Goal: Task Accomplishment & Management: Manage account settings

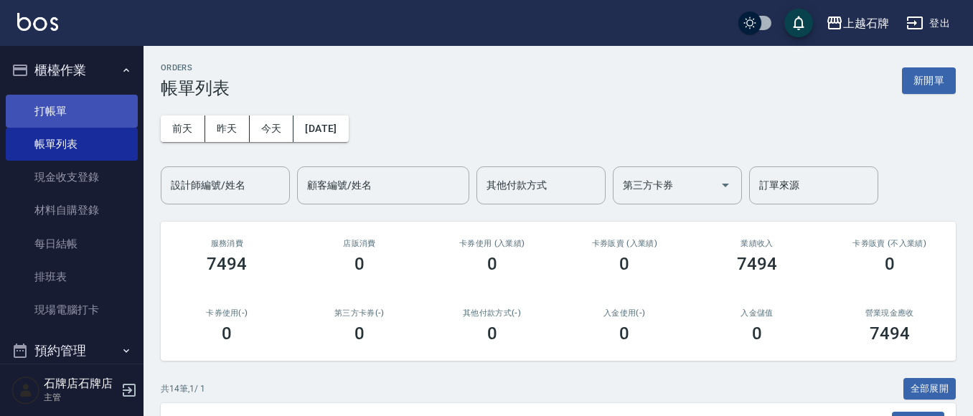
scroll to position [144, 0]
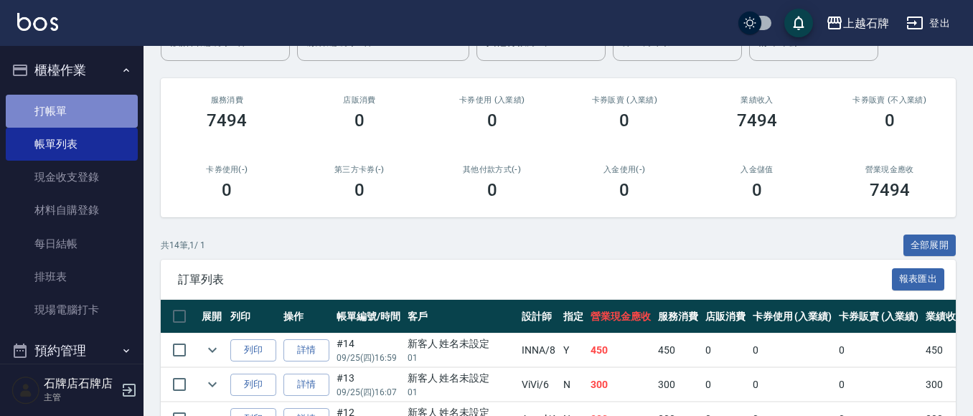
click at [86, 108] on link "打帳單" at bounding box center [72, 111] width 132 height 33
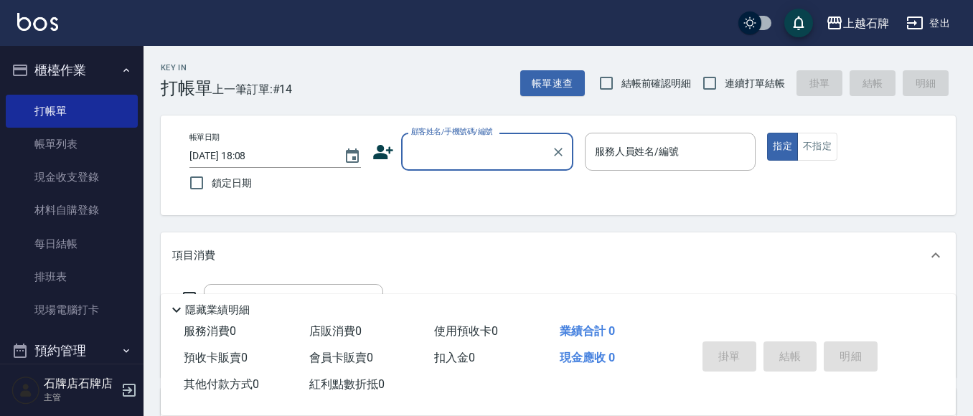
click at [474, 146] on input "顧客姓名/手機號碼/編號" at bounding box center [477, 151] width 138 height 25
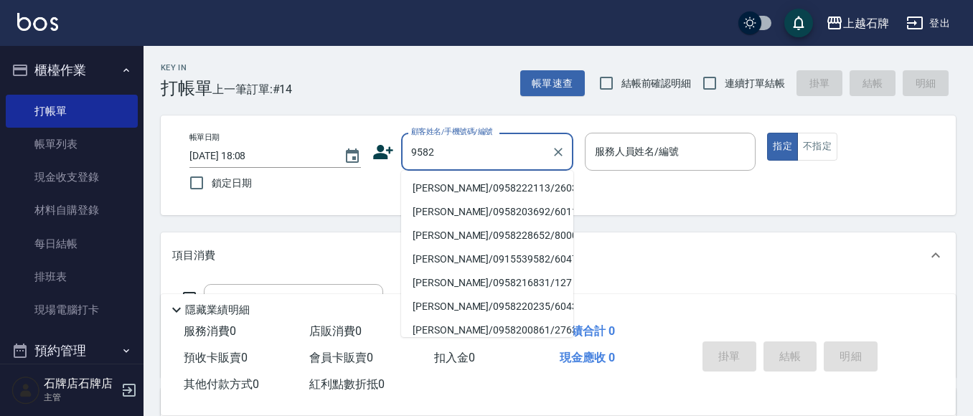
click at [485, 155] on input "9582" at bounding box center [477, 151] width 138 height 25
click at [469, 160] on input "952" at bounding box center [477, 151] width 138 height 25
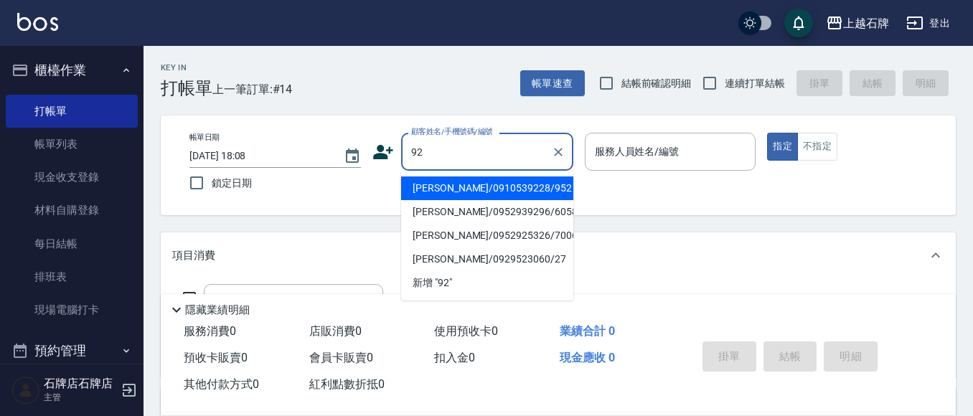
type input "925"
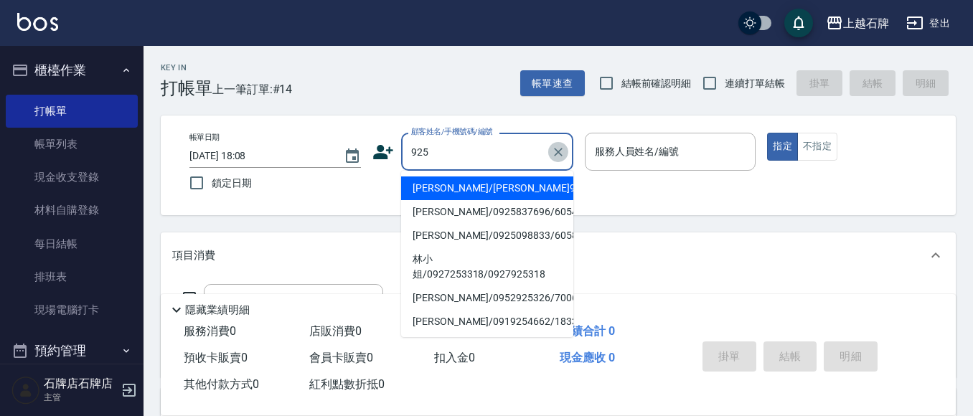
click at [556, 153] on icon "Clear" at bounding box center [558, 152] width 14 height 14
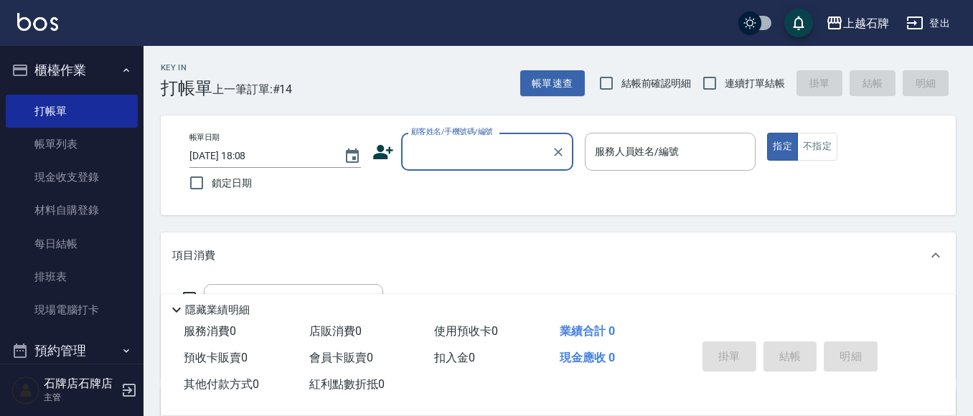
click at [433, 157] on input "顧客姓名/手機號碼/編號" at bounding box center [477, 151] width 138 height 25
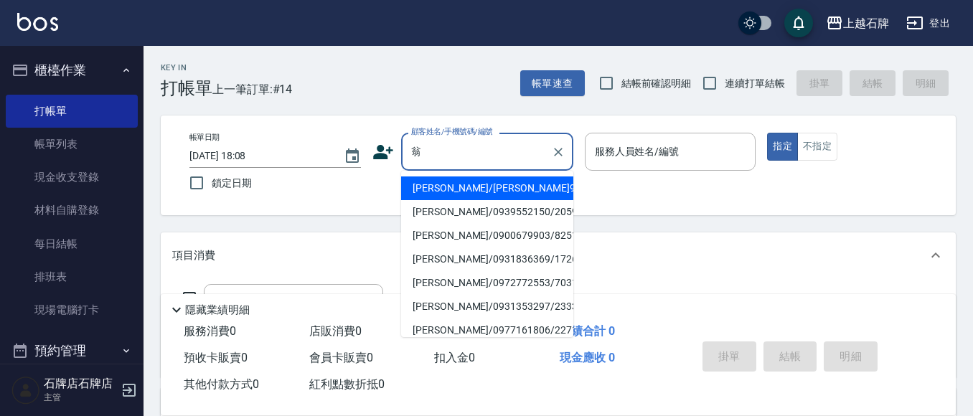
click at [498, 183] on li "翁文真/翁文真958/958" at bounding box center [487, 189] width 172 height 24
type input "翁文真/翁文真958/958"
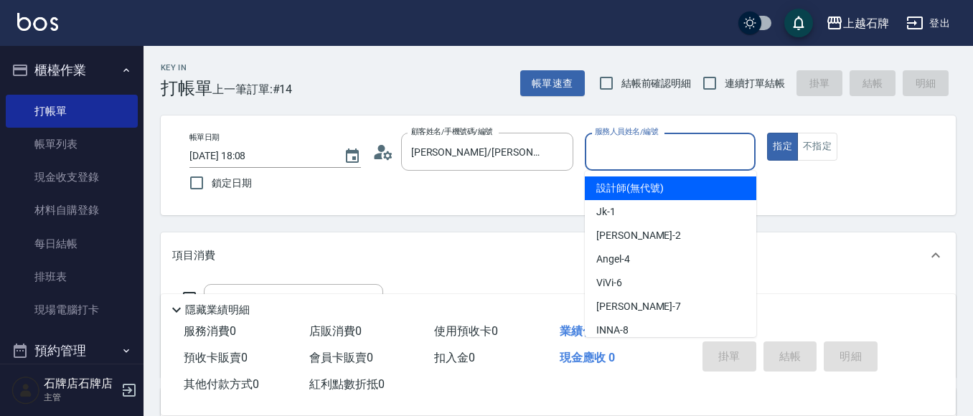
click at [699, 149] on input "服務人員姓名/編號" at bounding box center [670, 151] width 159 height 25
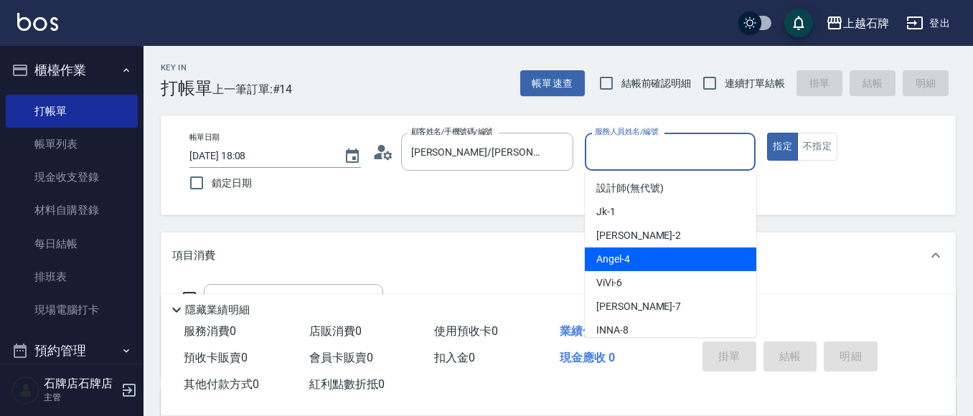
click at [651, 262] on div "Angel -4" at bounding box center [671, 260] width 172 height 24
type input "Angel-4"
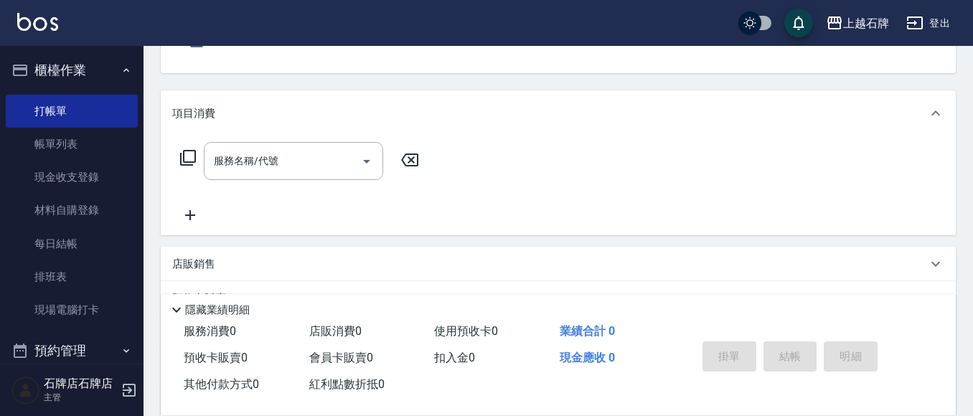
scroll to position [144, 0]
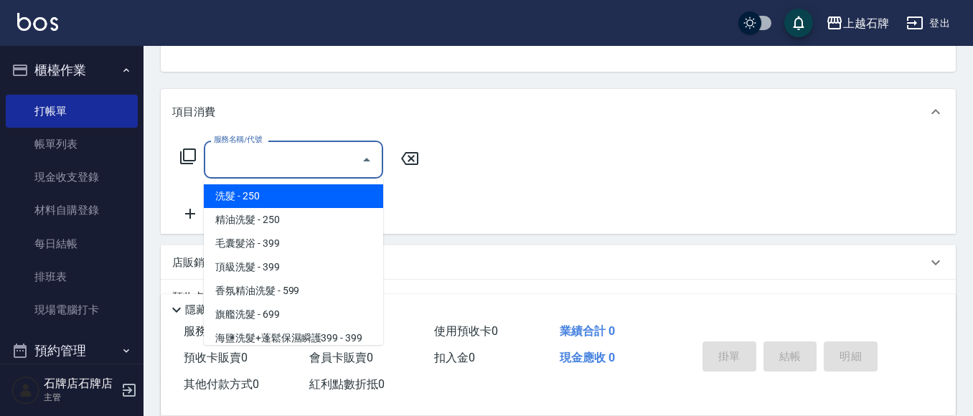
click at [302, 169] on input "服務名稱/代號" at bounding box center [282, 159] width 145 height 25
click at [291, 195] on span "洗髮 - 250" at bounding box center [293, 196] width 179 height 24
type input "洗髮(101)"
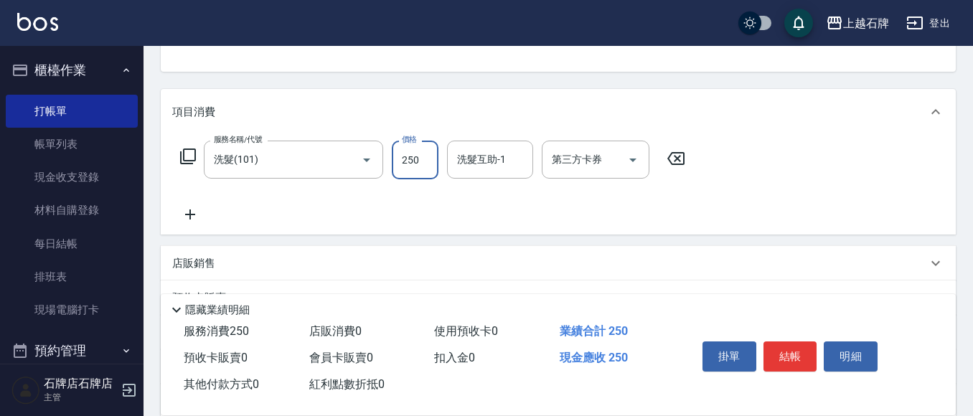
drag, startPoint x: 408, startPoint y: 157, endPoint x: 416, endPoint y: 149, distance: 11.7
click at [408, 158] on input "250" at bounding box center [415, 160] width 47 height 39
type input "300"
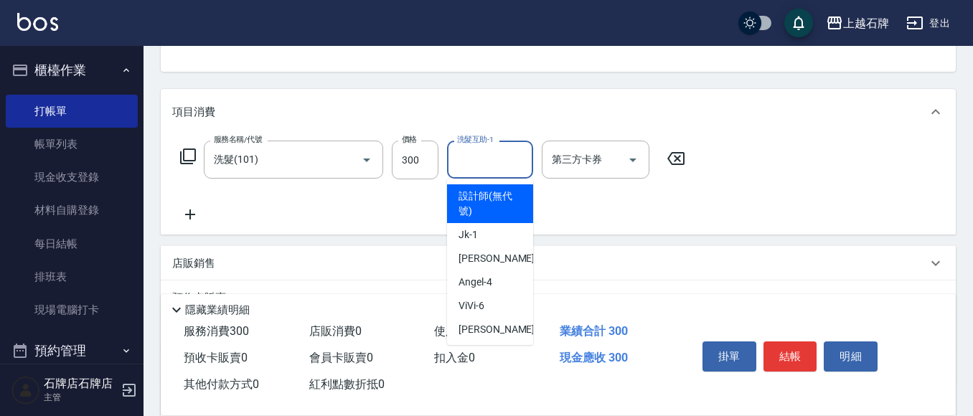
click at [492, 169] on input "洗髮互助-1" at bounding box center [490, 159] width 73 height 25
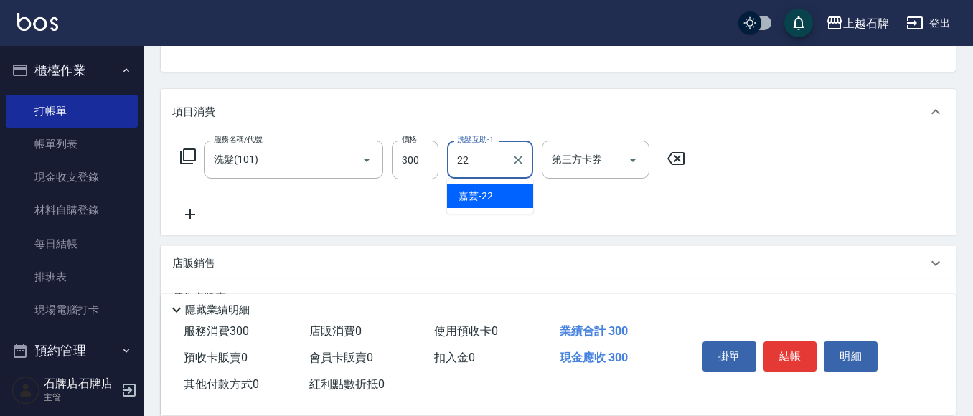
drag, startPoint x: 503, startPoint y: 200, endPoint x: 522, endPoint y: 193, distance: 20.0
click at [507, 200] on div "嘉芸 -22" at bounding box center [490, 196] width 86 height 24
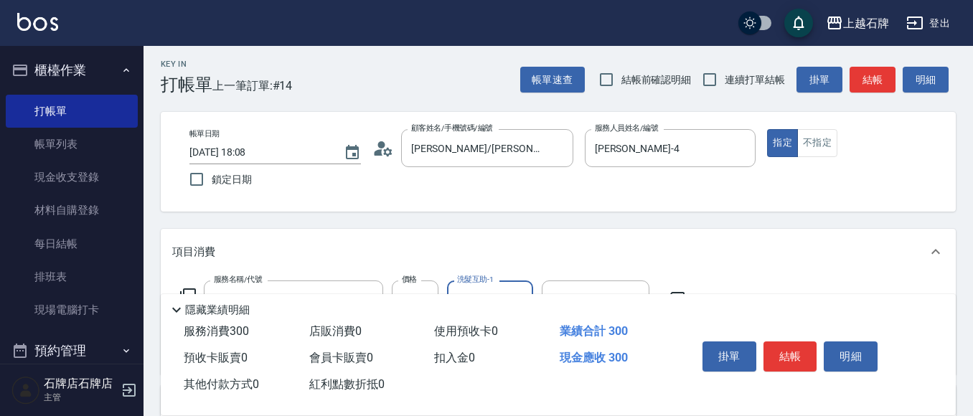
scroll to position [0, 0]
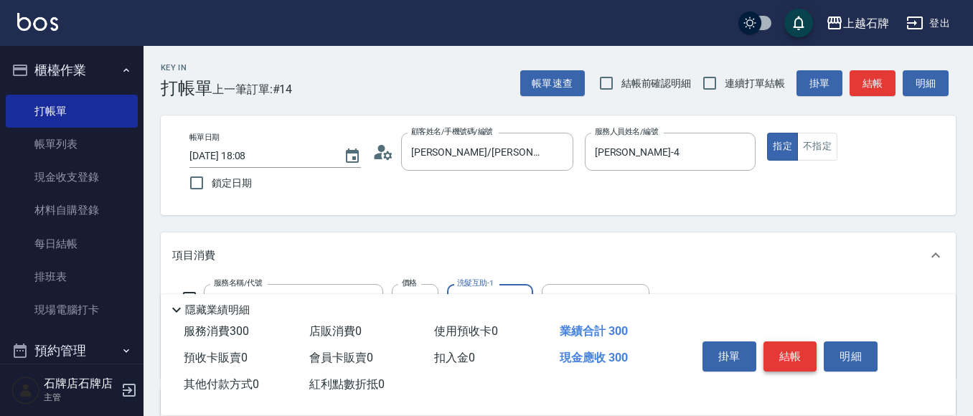
type input "嘉芸-22"
click at [792, 348] on button "結帳" at bounding box center [791, 357] width 54 height 30
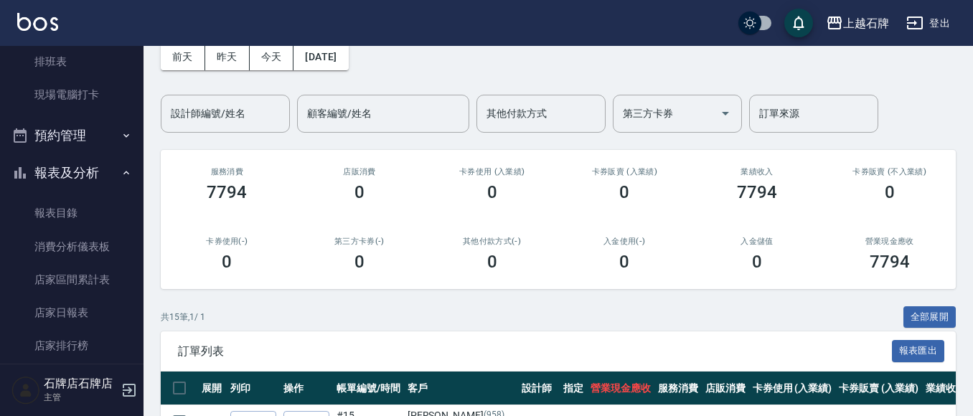
scroll to position [287, 0]
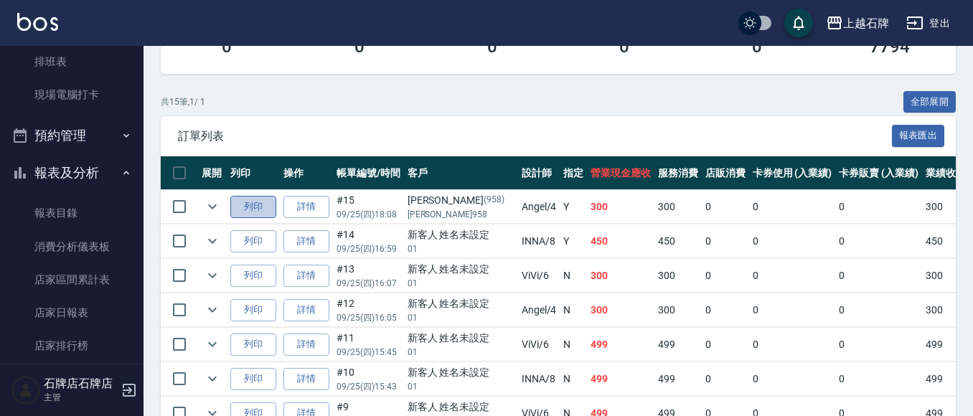
click at [251, 202] on button "列印" at bounding box center [253, 207] width 46 height 22
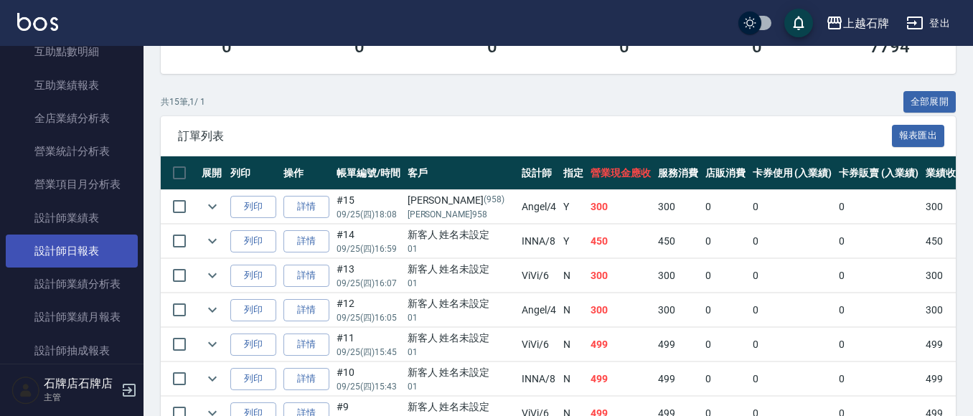
scroll to position [718, 0]
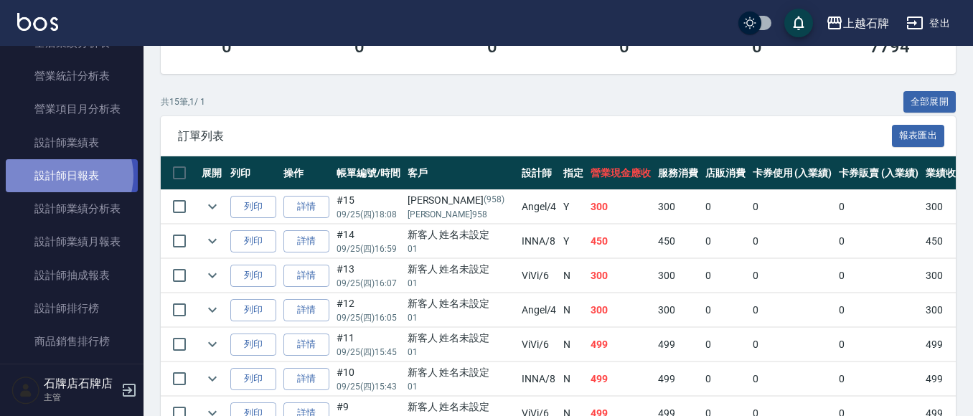
click at [66, 176] on link "設計師日報表" at bounding box center [72, 175] width 132 height 33
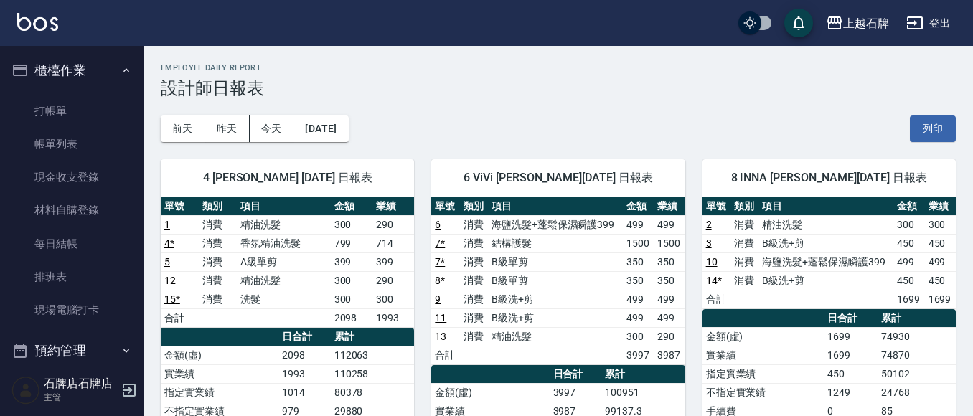
drag, startPoint x: 89, startPoint y: 108, endPoint x: 0, endPoint y: 82, distance: 92.7
click at [87, 106] on link "打帳單" at bounding box center [72, 111] width 132 height 33
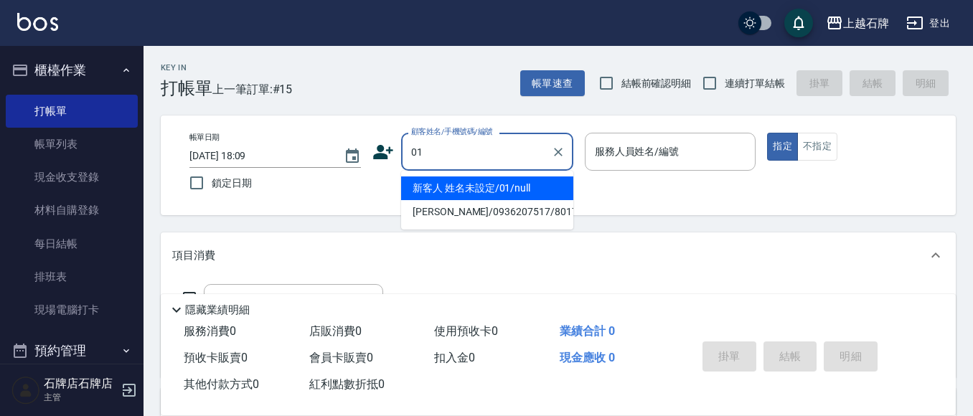
type input "01"
type input "6"
type input "新客人 姓名未設定/01/null"
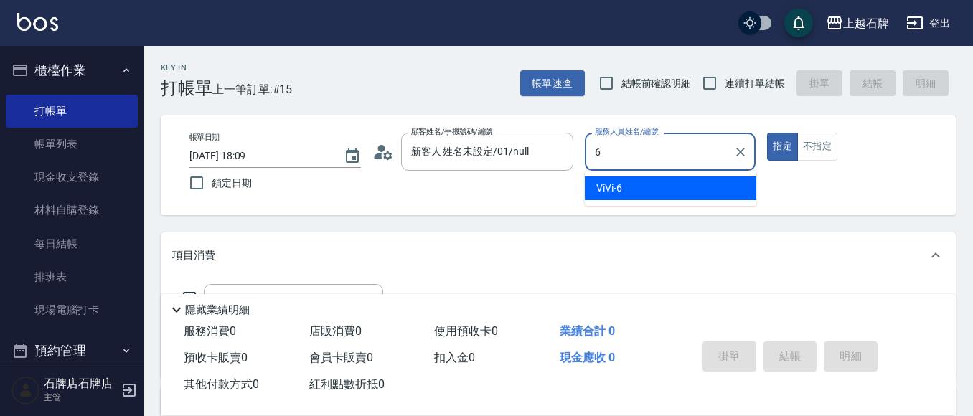
type input "6"
type button "true"
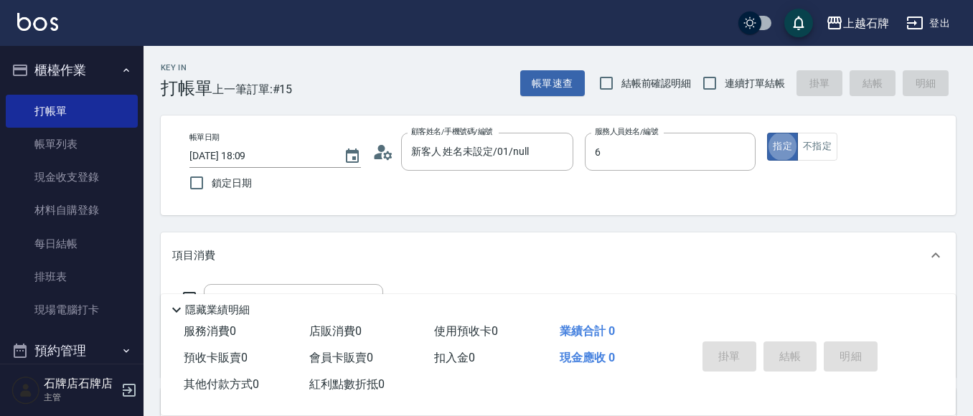
type input "ViVi-6"
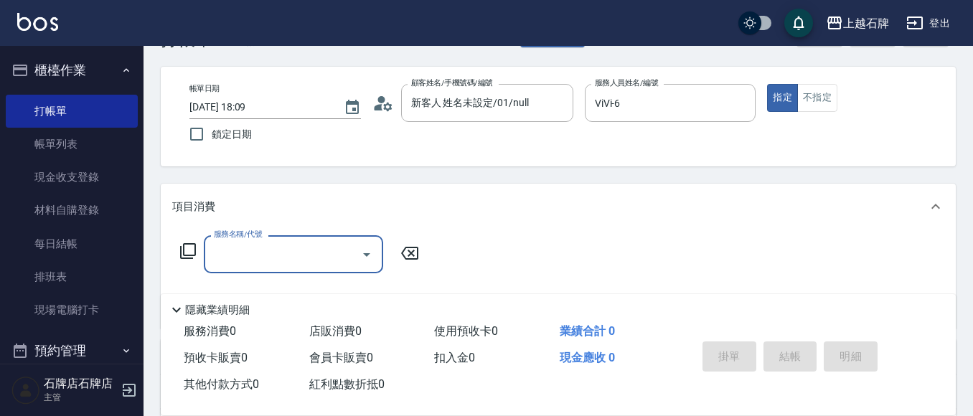
scroll to position [144, 0]
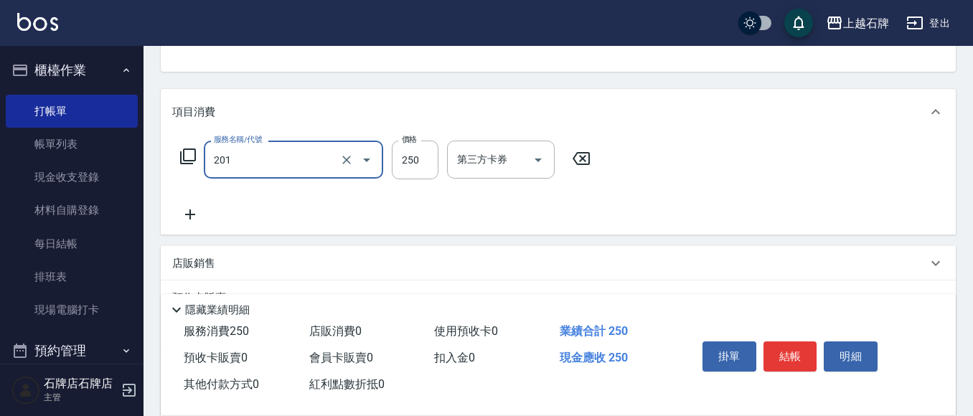
type input "201"
type input "3"
type input "B級單剪(201)"
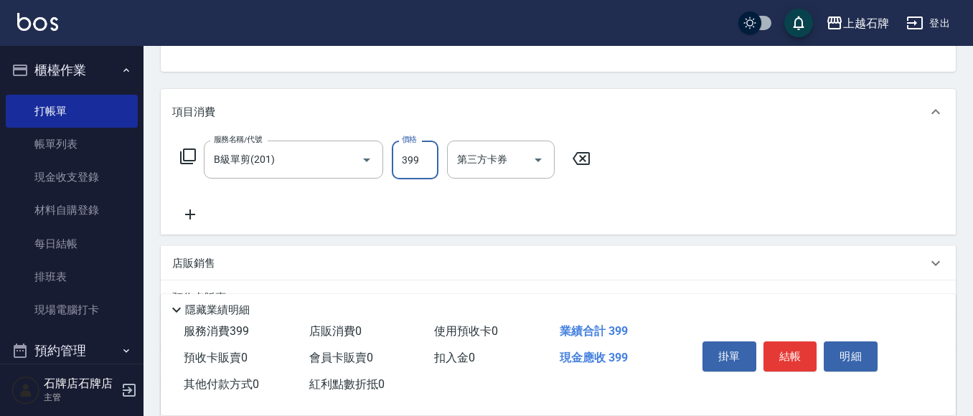
type input "399"
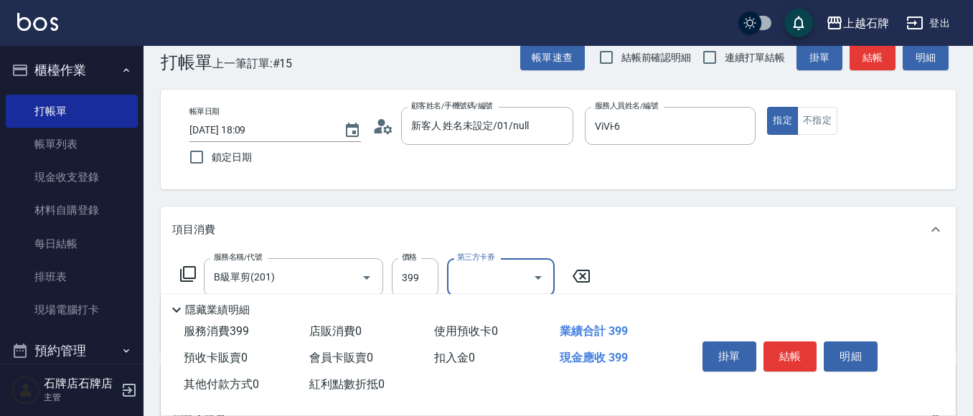
scroll to position [0, 0]
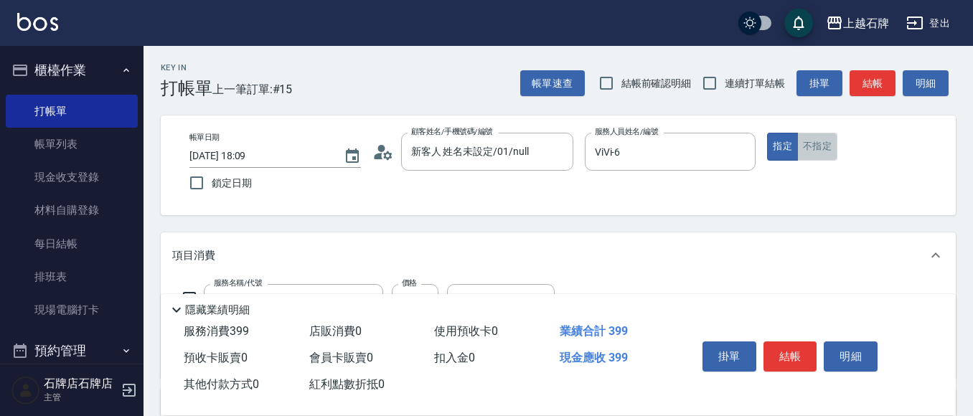
drag, startPoint x: 837, startPoint y: 149, endPoint x: 805, endPoint y: 139, distance: 33.8
click at [828, 146] on button "不指定" at bounding box center [817, 147] width 40 height 28
click at [805, 139] on button "不指定" at bounding box center [817, 147] width 40 height 28
click at [871, 70] on button "結帳" at bounding box center [873, 83] width 46 height 27
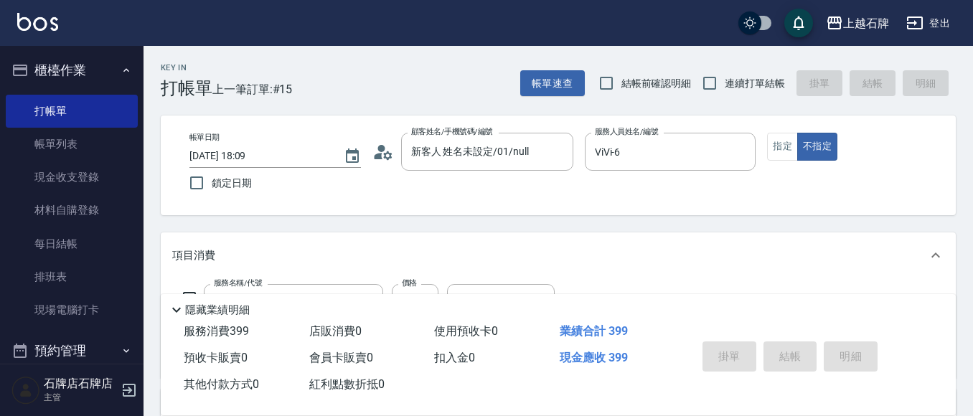
click at [874, 85] on div "帳單速查 結帳前確認明細 連續打單結帳 掛單 結帳 明細" at bounding box center [738, 83] width 436 height 30
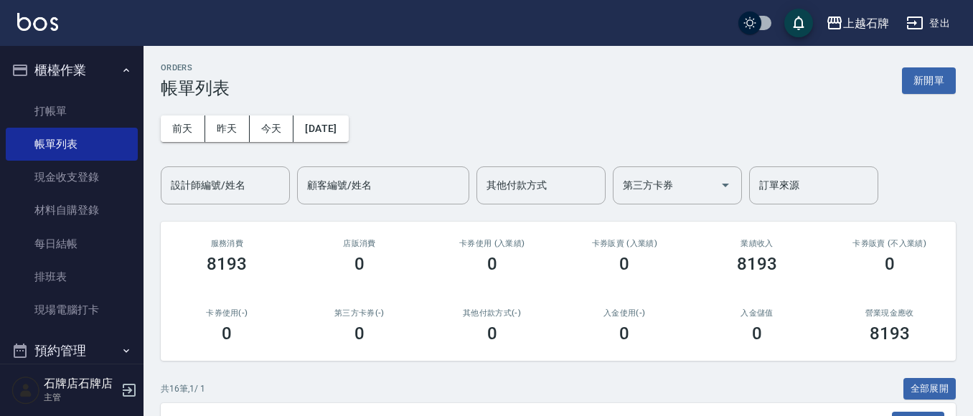
scroll to position [215, 0]
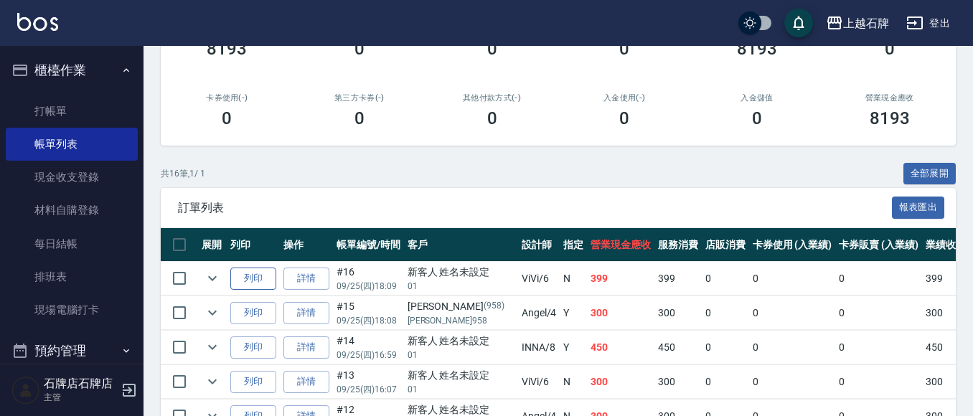
click at [244, 281] on button "列印" at bounding box center [253, 279] width 46 height 22
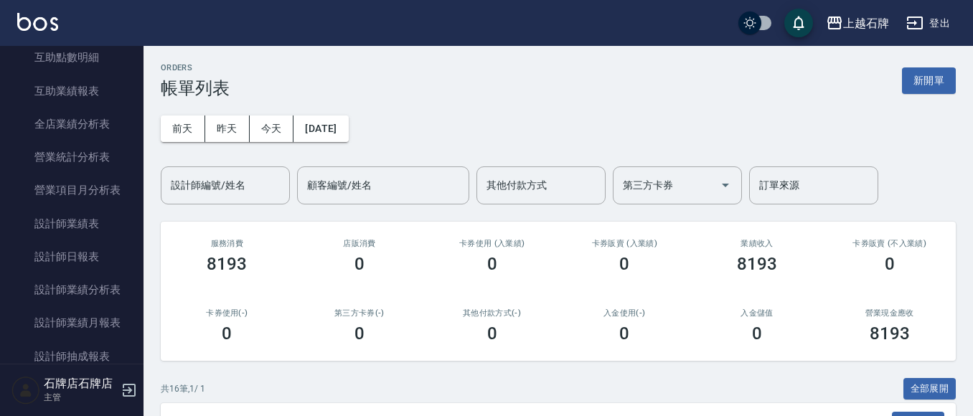
scroll to position [636, 0]
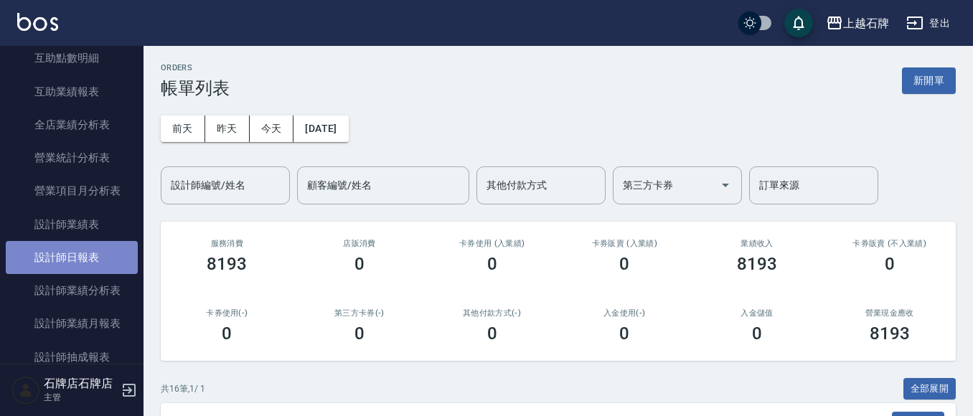
click at [80, 256] on link "設計師日報表" at bounding box center [72, 257] width 132 height 33
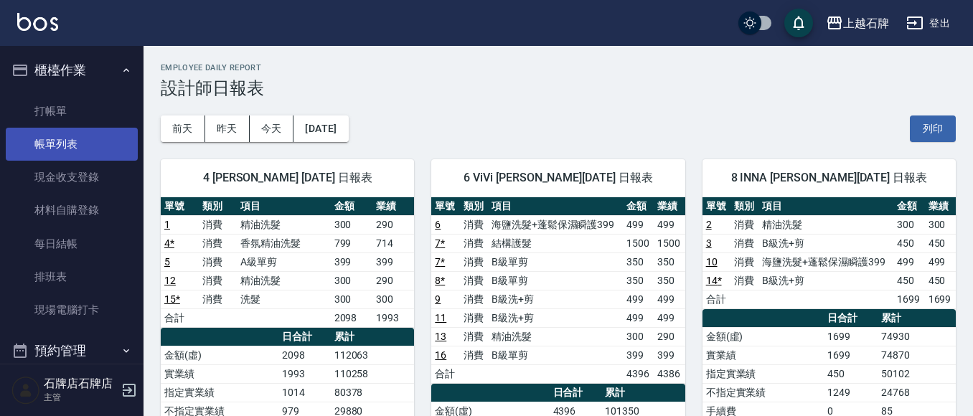
click at [85, 136] on link "帳單列表" at bounding box center [72, 144] width 132 height 33
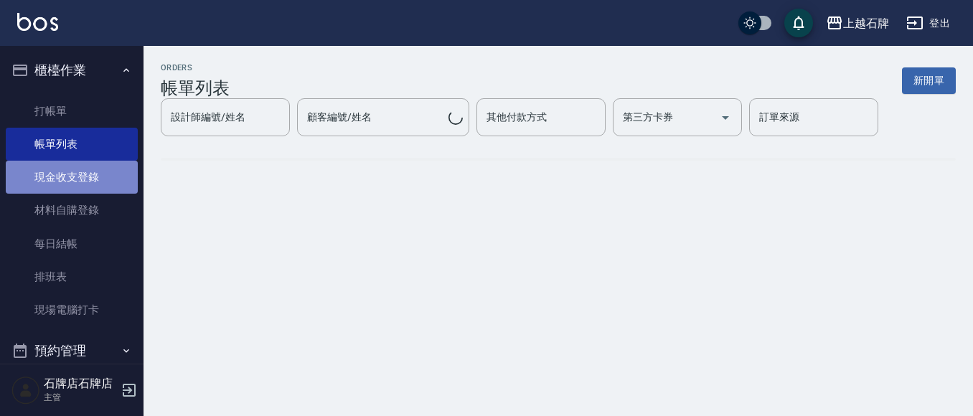
click at [97, 175] on link "現金收支登錄" at bounding box center [72, 177] width 132 height 33
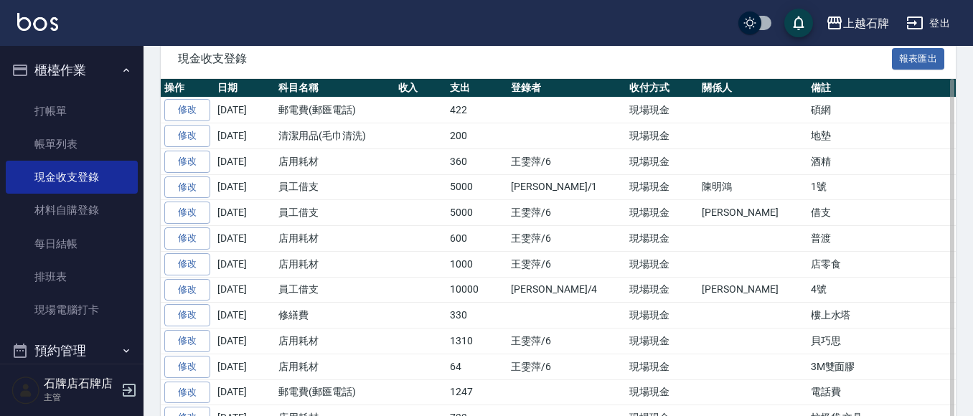
scroll to position [281, 0]
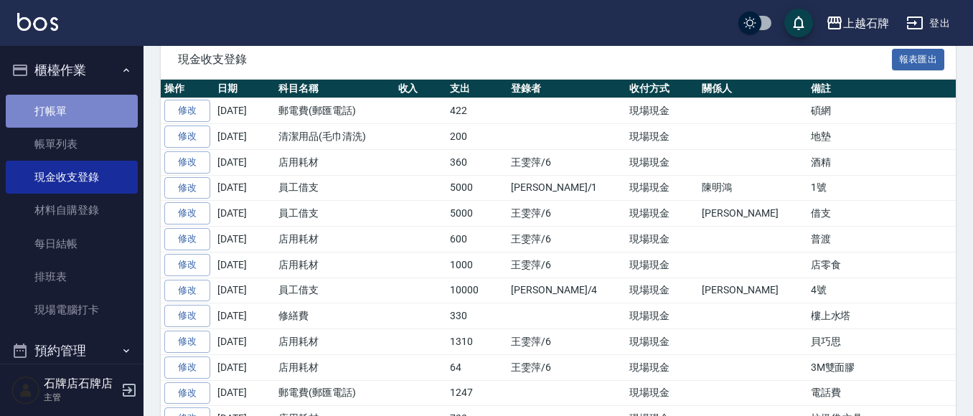
click at [115, 117] on link "打帳單" at bounding box center [72, 111] width 132 height 33
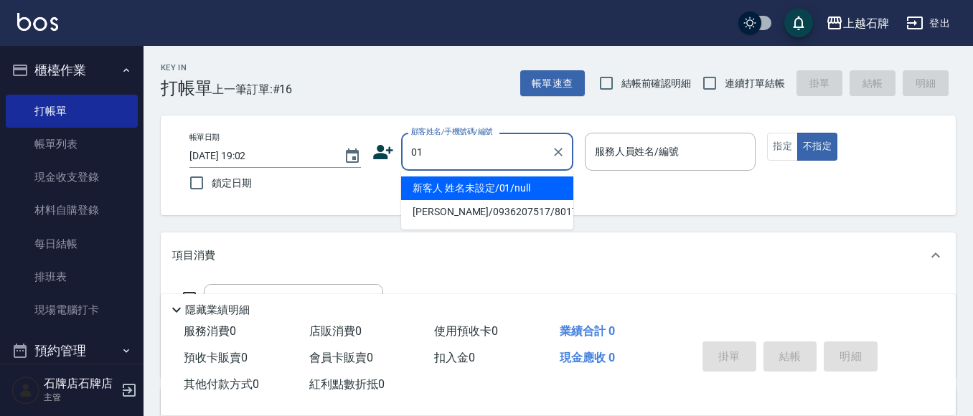
type input "新客人 姓名未設定/01/null"
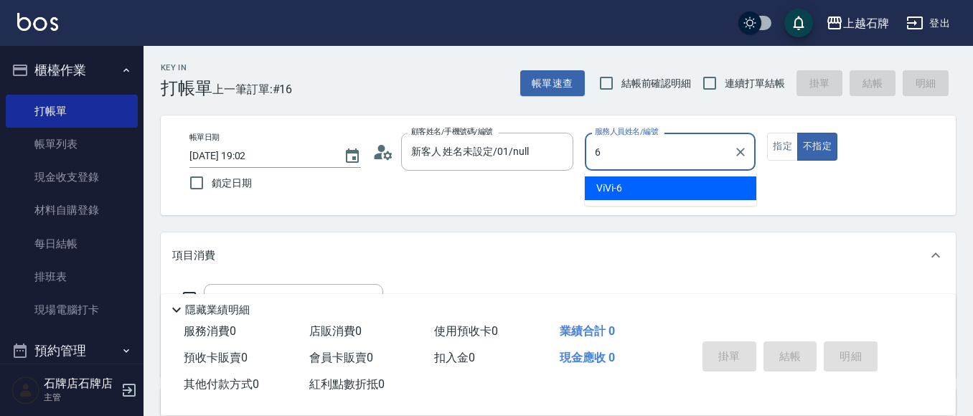
type input "ViVi-6"
type button "false"
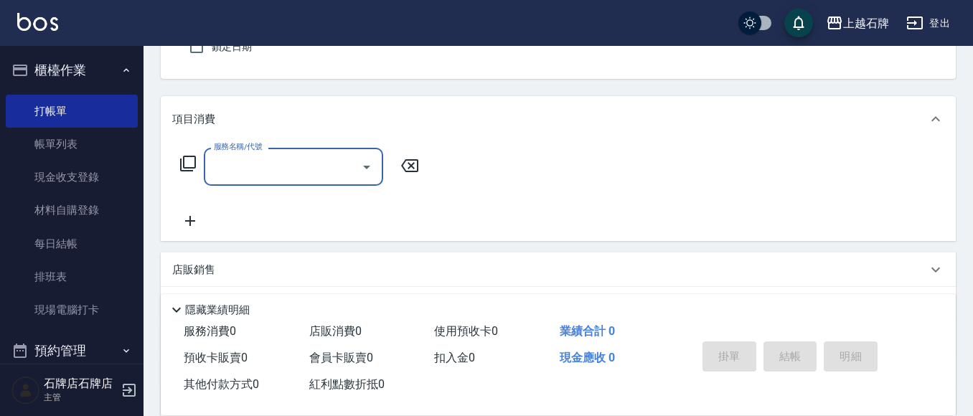
scroll to position [144, 0]
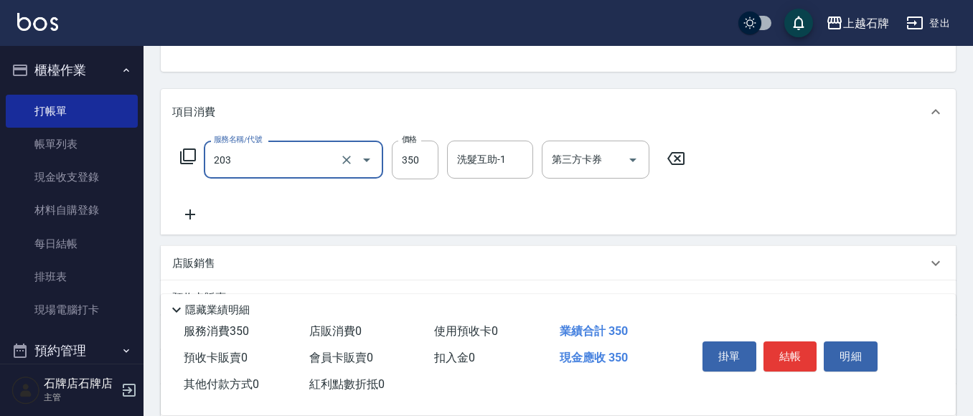
type input "B級洗+剪(203)"
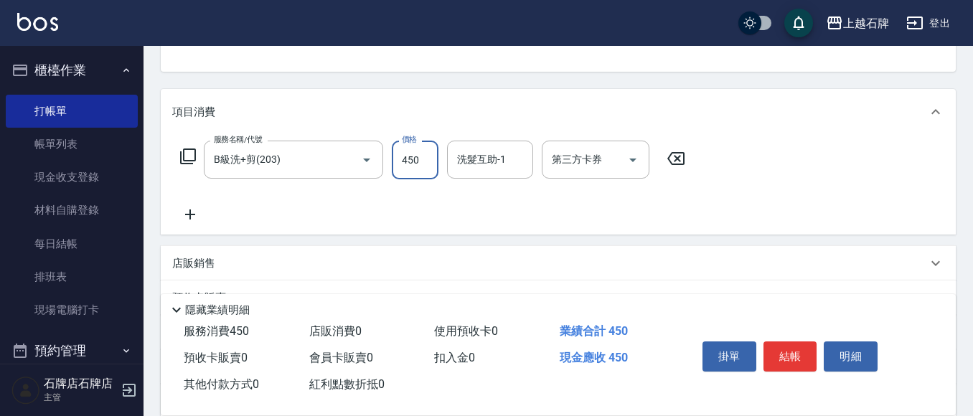
type input "450"
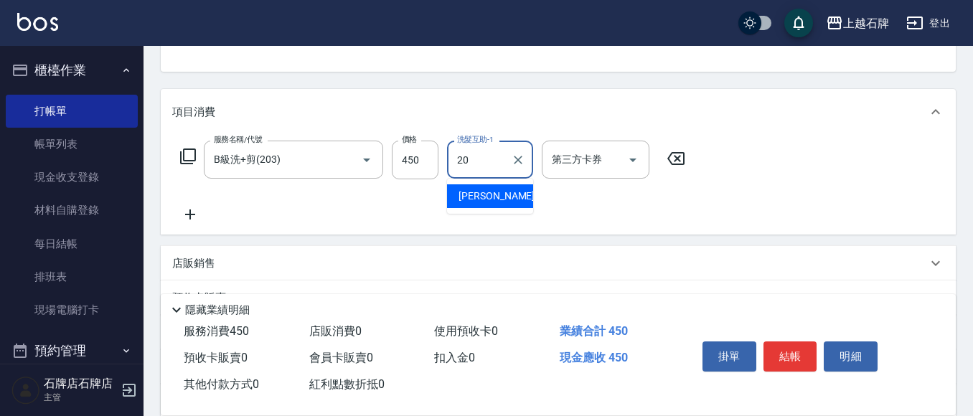
type input "彥伶-20"
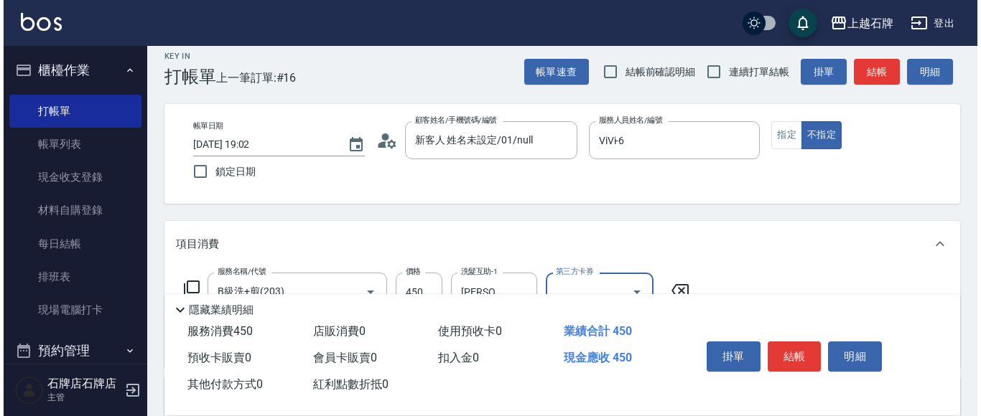
scroll to position [0, 0]
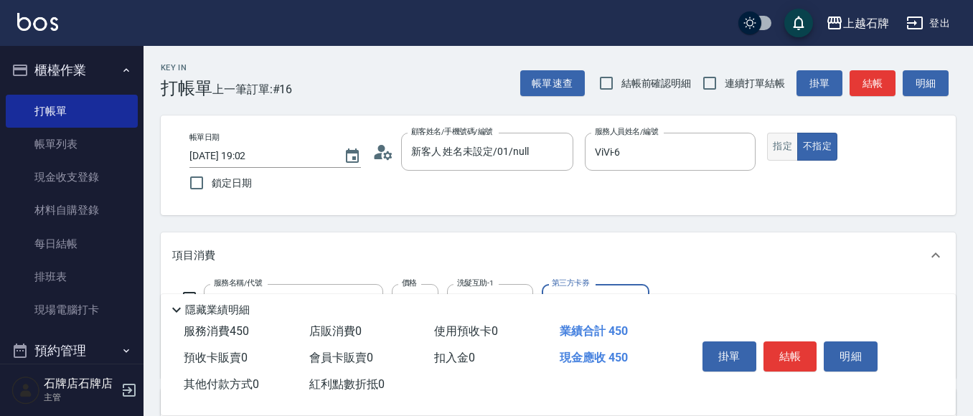
click at [784, 144] on button "指定" at bounding box center [782, 147] width 31 height 28
click at [856, 81] on button "結帳" at bounding box center [873, 83] width 46 height 27
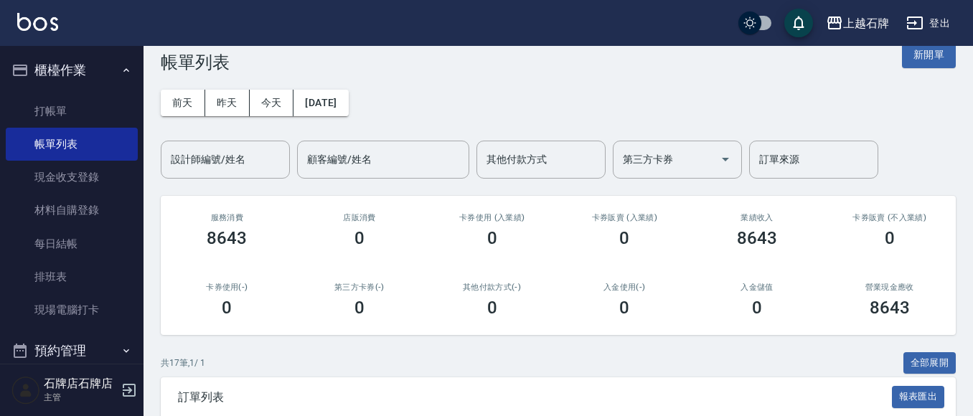
scroll to position [215, 0]
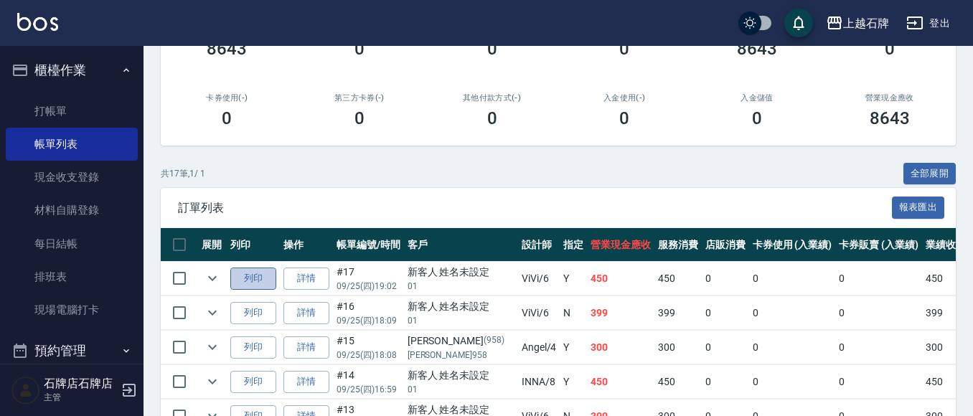
drag, startPoint x: 251, startPoint y: 279, endPoint x: 270, endPoint y: 276, distance: 19.6
click at [254, 277] on button "列印" at bounding box center [253, 279] width 46 height 22
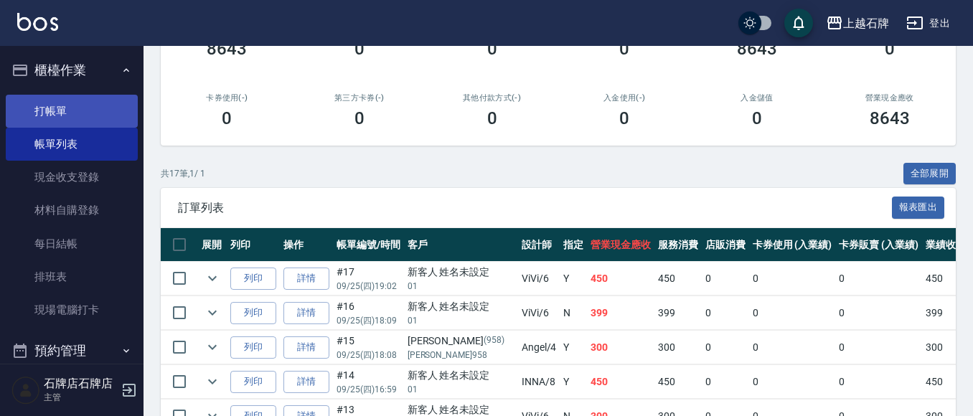
click at [116, 103] on link "打帳單" at bounding box center [72, 111] width 132 height 33
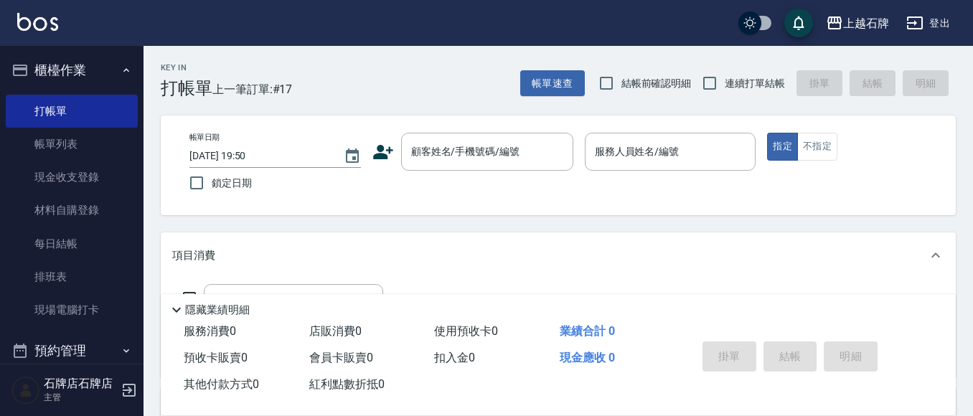
click at [390, 152] on icon at bounding box center [384, 152] width 22 height 22
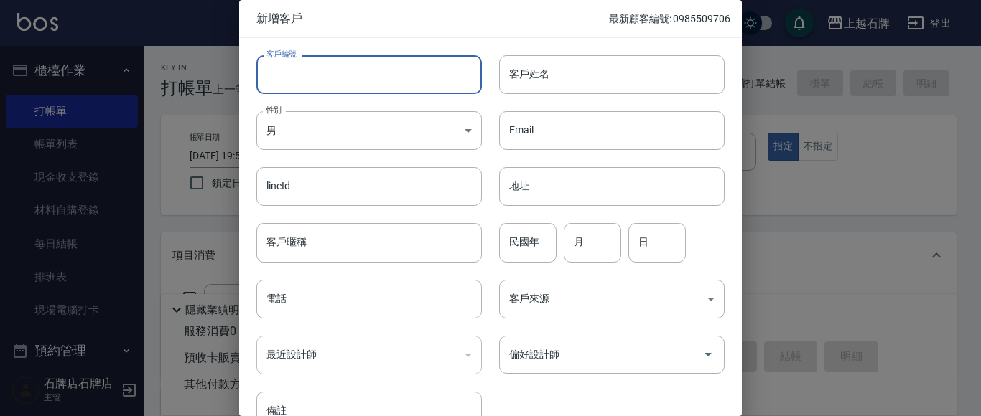
click at [368, 75] on input "客戶編號" at bounding box center [368, 74] width 225 height 39
type input "0916588305"
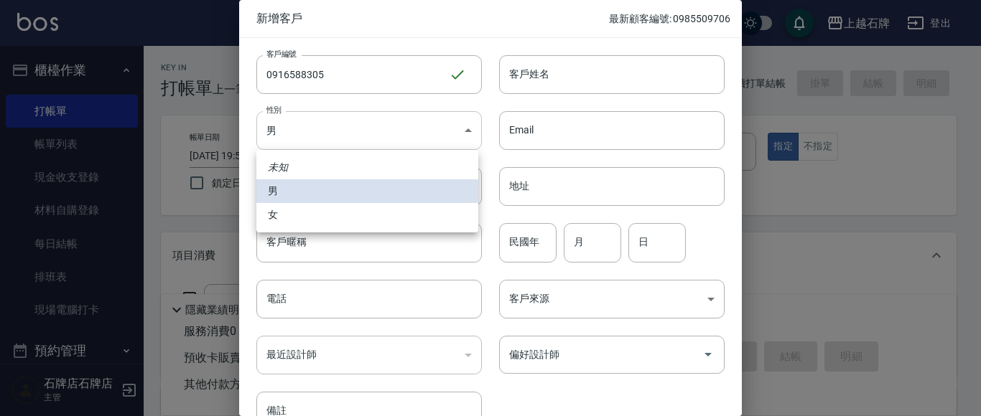
click at [350, 134] on body "上越石牌 登出 櫃檯作業 打帳單 帳單列表 現金收支登錄 材料自購登錄 每日結帳 排班表 現場電腦打卡 預約管理 預約管理 單日預約紀錄 單週預約紀錄 報表及…" at bounding box center [490, 349] width 981 height 699
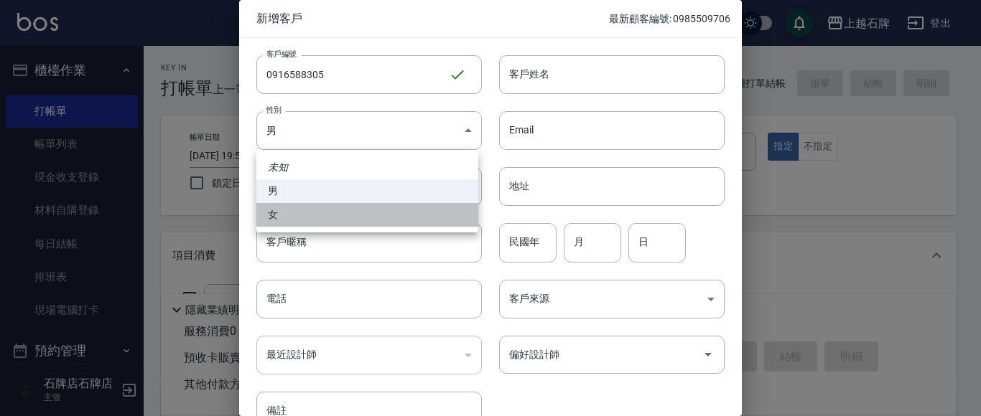
click at [334, 220] on li "女" at bounding box center [367, 215] width 222 height 24
type input "FEMALE"
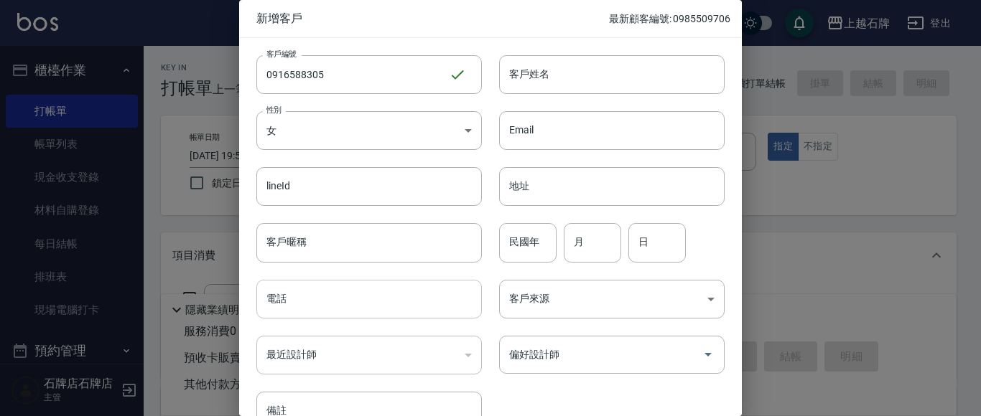
click at [319, 305] on input "電話" at bounding box center [368, 299] width 225 height 39
type input "0916588305"
drag, startPoint x: 595, startPoint y: 364, endPoint x: 624, endPoint y: 345, distance: 34.8
click at [596, 364] on input "偏好設計師" at bounding box center [600, 354] width 191 height 25
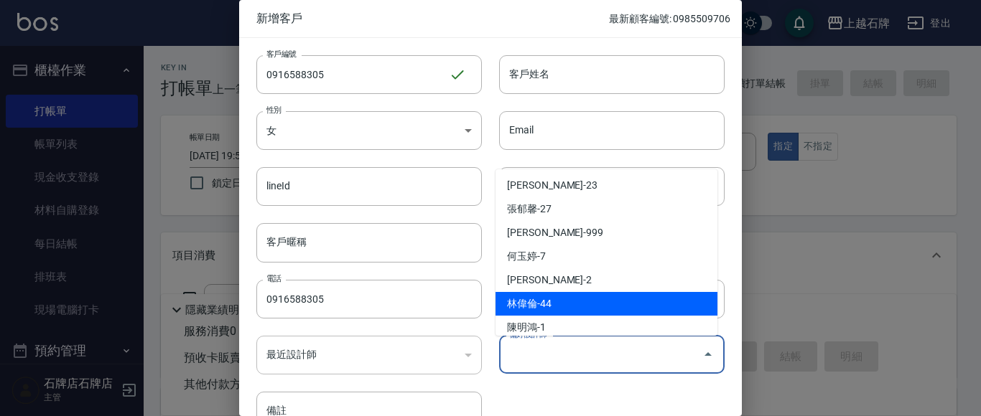
scroll to position [287, 0]
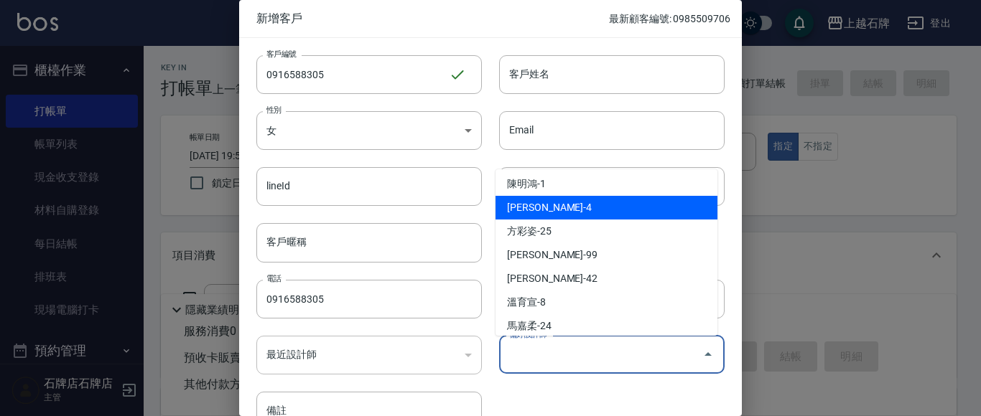
click at [588, 212] on li "陳貞秀-4" at bounding box center [606, 208] width 222 height 24
type input "陳貞秀"
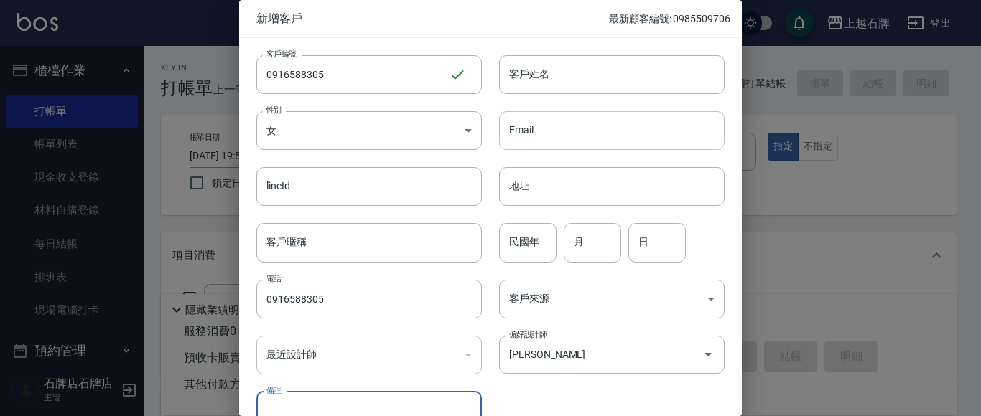
scroll to position [14, 0]
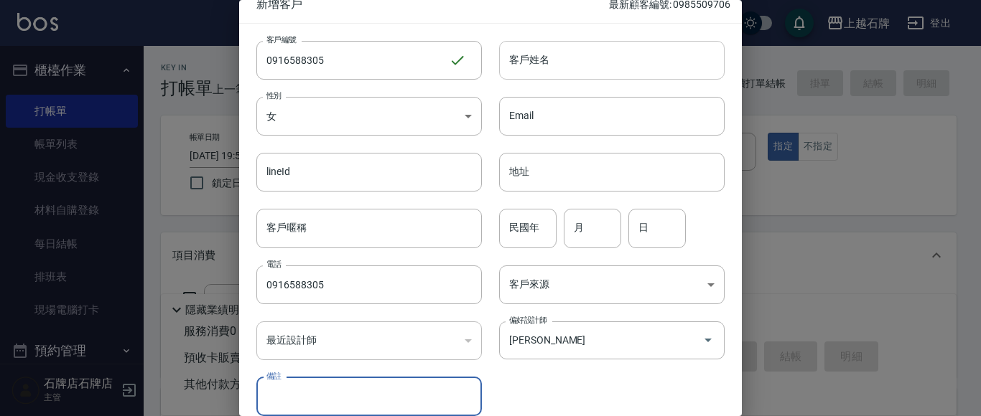
click at [583, 63] on input "客戶姓名" at bounding box center [611, 60] width 225 height 39
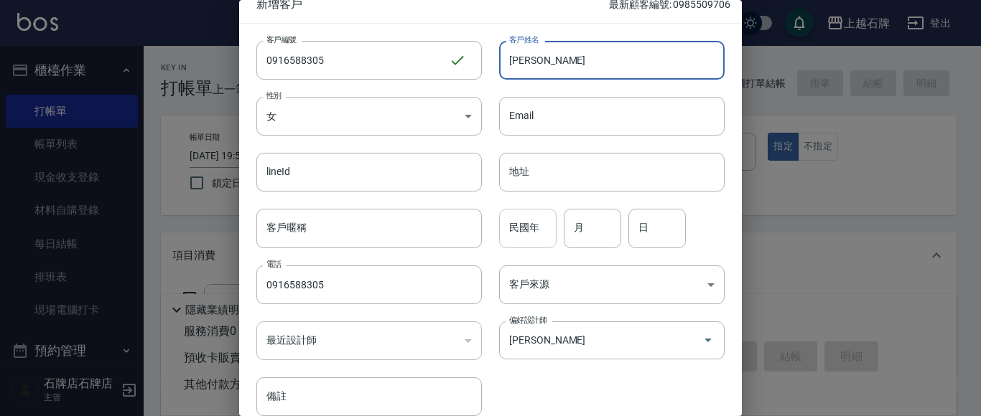
type input "吳紫彤"
click at [512, 235] on input "民國年" at bounding box center [527, 228] width 57 height 39
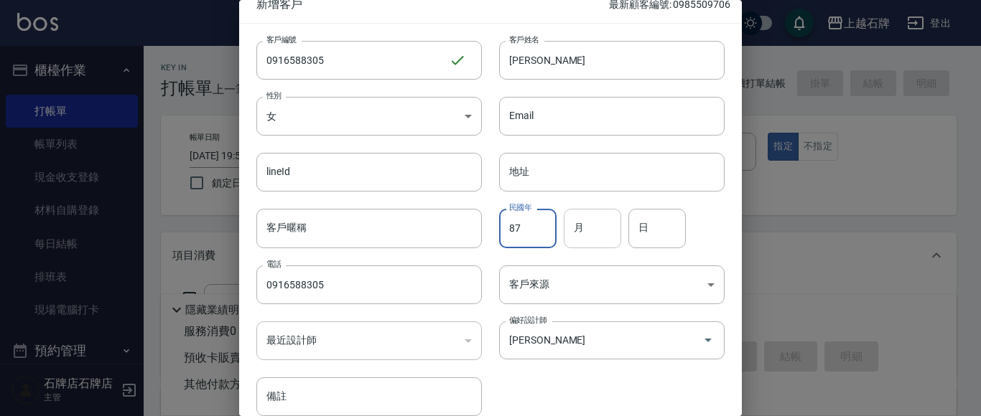
type input "87"
click at [596, 240] on input "月" at bounding box center [591, 228] width 57 height 39
type input "03"
click at [663, 241] on input "日" at bounding box center [656, 228] width 57 height 39
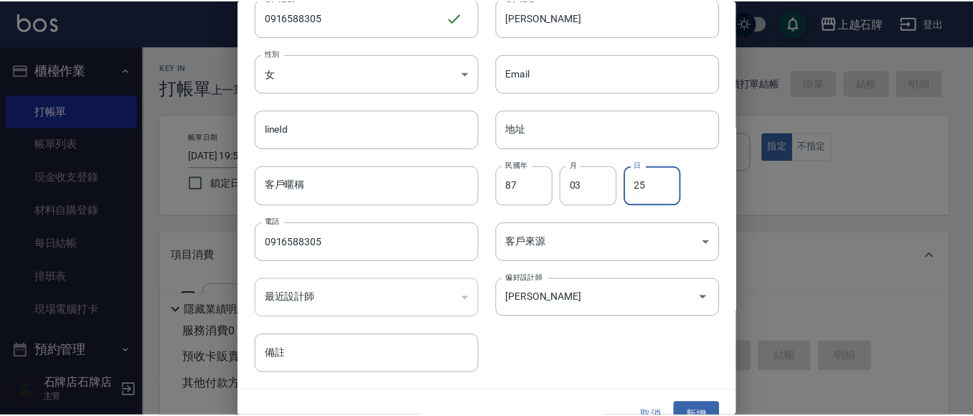
scroll to position [81, 0]
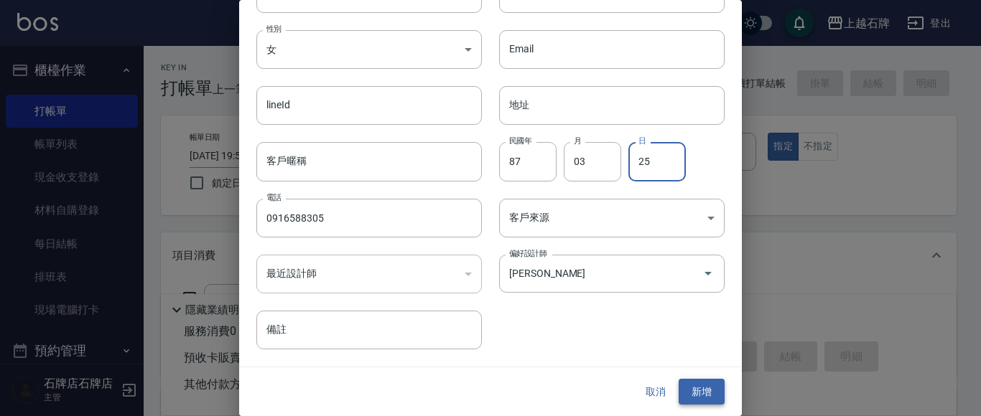
type input "25"
click at [699, 385] on button "新增" at bounding box center [701, 392] width 46 height 27
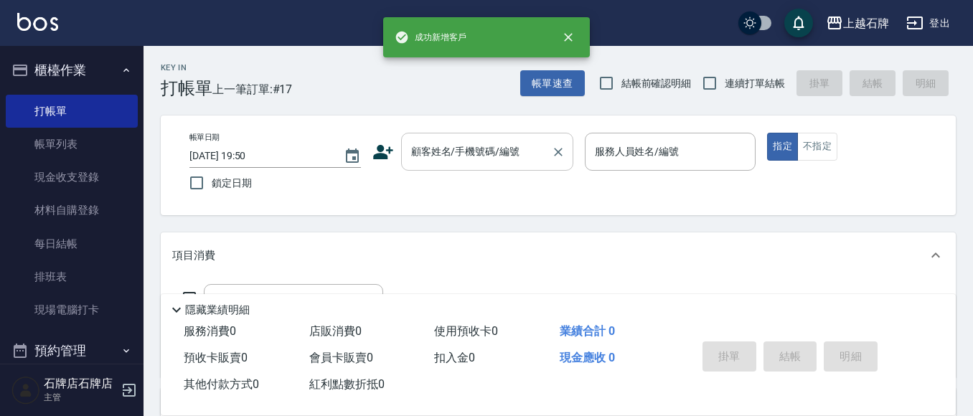
click at [443, 156] on input "顧客姓名/手機號碼/編號" at bounding box center [477, 151] width 138 height 25
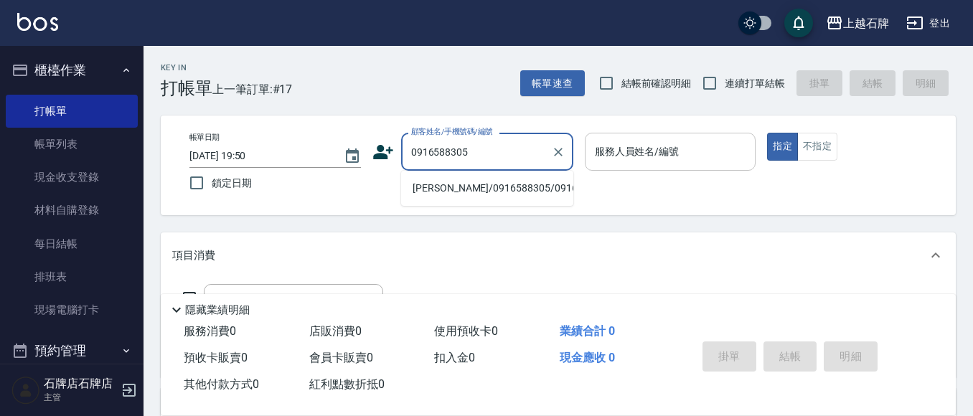
drag, startPoint x: 472, startPoint y: 207, endPoint x: 710, endPoint y: 167, distance: 241.7
click at [477, 200] on li "吳紫彤/0916588305/0916588305" at bounding box center [487, 189] width 172 height 24
type input "吳紫彤/0916588305/0916588305"
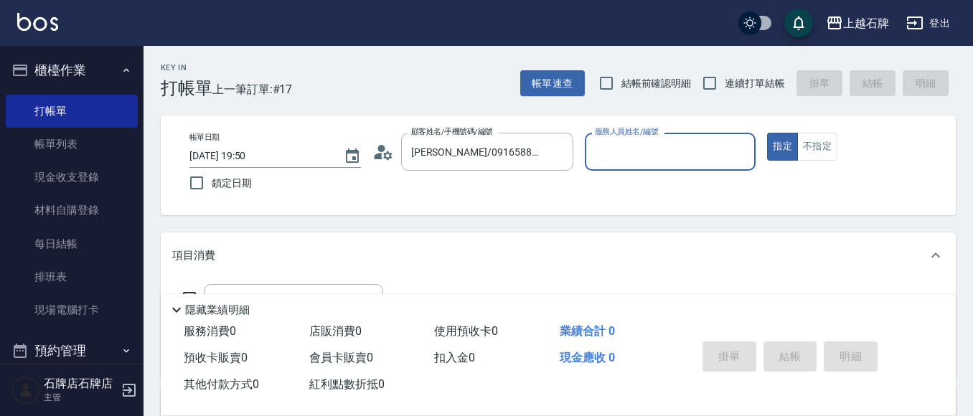
type input "Angel-4"
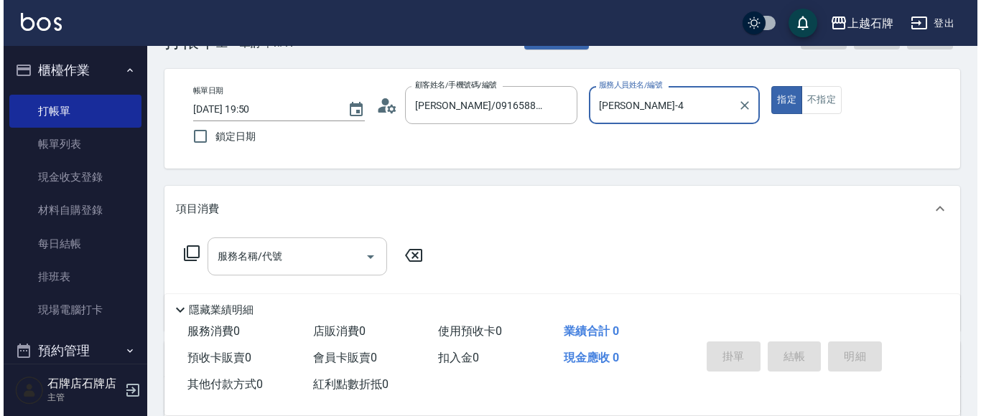
scroll to position [72, 0]
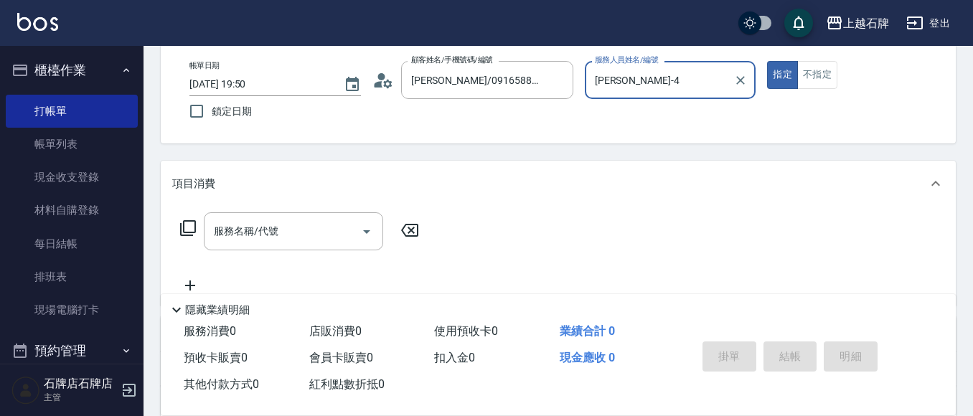
click at [189, 227] on icon at bounding box center [187, 228] width 17 height 17
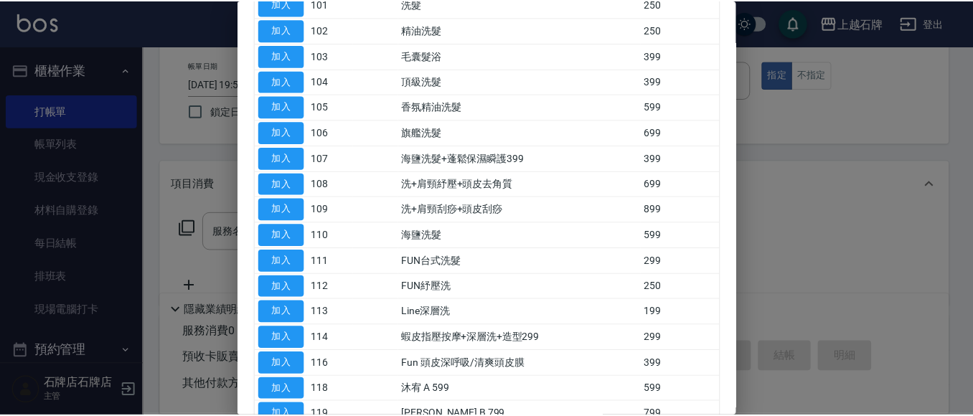
scroll to position [144, 0]
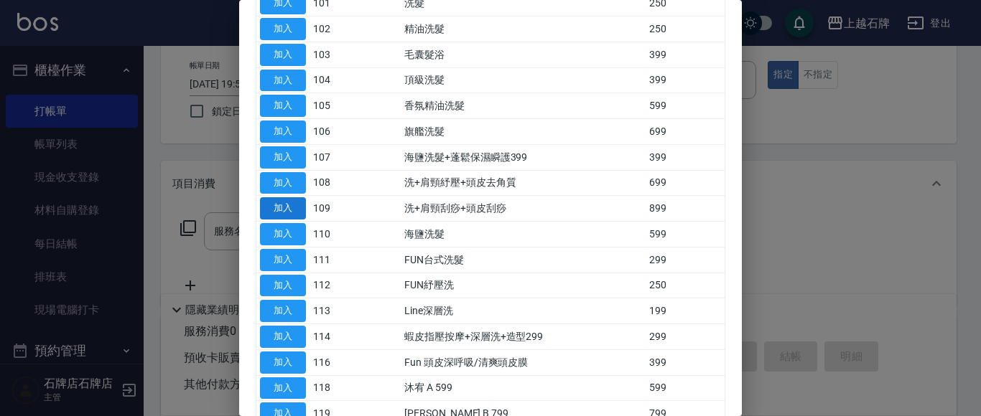
click at [281, 203] on button "加入" at bounding box center [283, 208] width 46 height 22
type input "洗+肩頸刮痧+頭皮刮痧(109)"
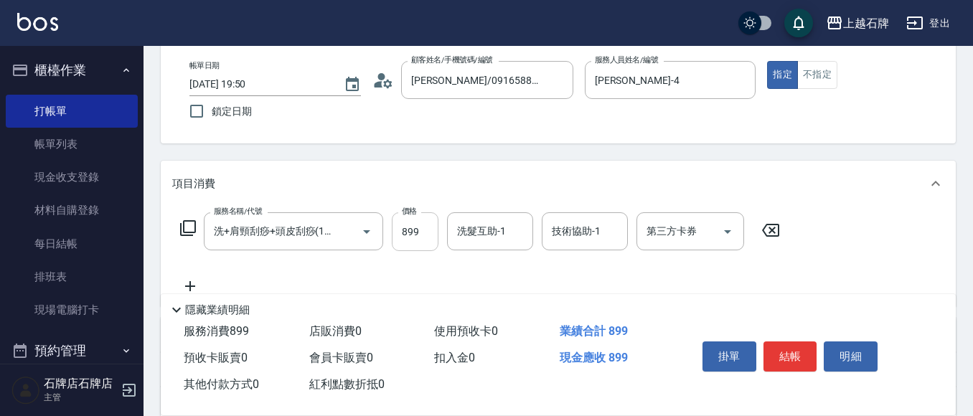
click at [407, 237] on input "899" at bounding box center [415, 231] width 47 height 39
type input "999"
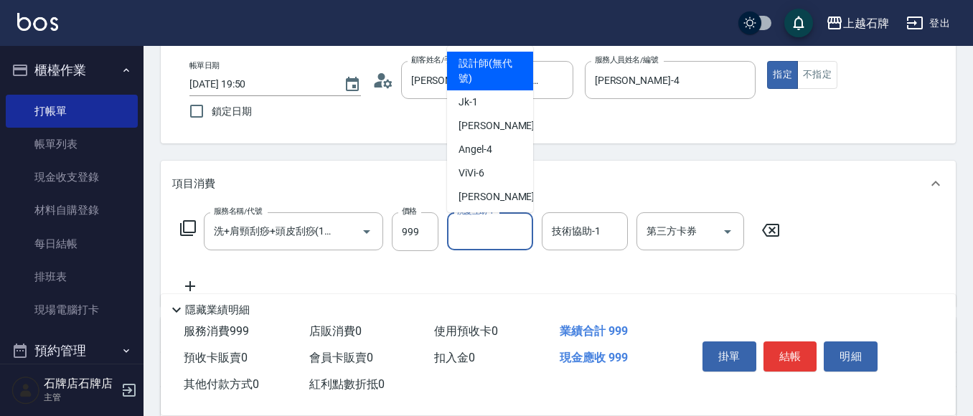
click at [520, 237] on input "洗髮互助-1" at bounding box center [490, 231] width 73 height 25
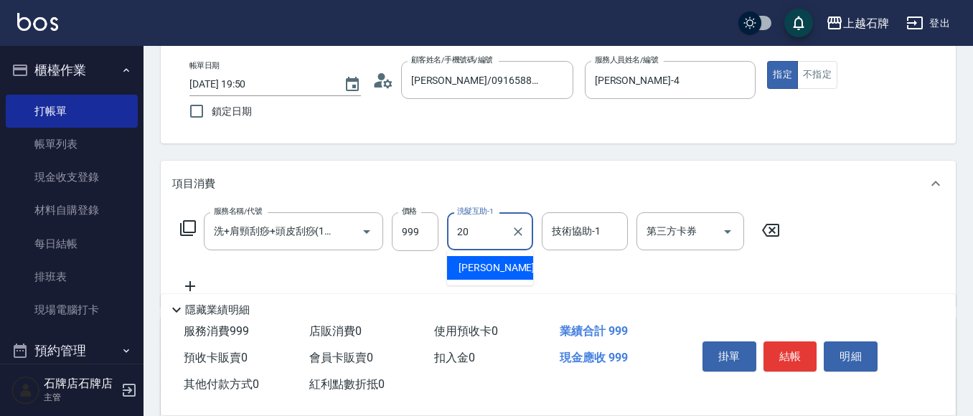
click at [502, 275] on div "彥伶 -20" at bounding box center [490, 268] width 86 height 24
type input "彥伶-20"
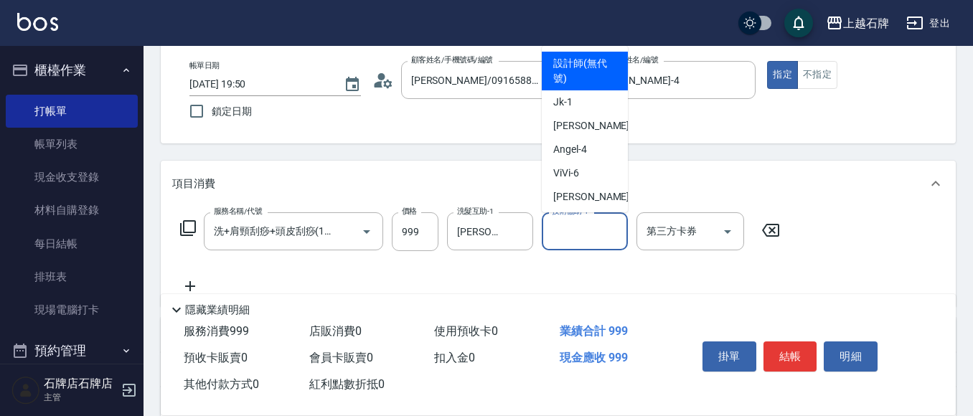
click at [562, 243] on input "技術協助-1" at bounding box center [584, 231] width 73 height 25
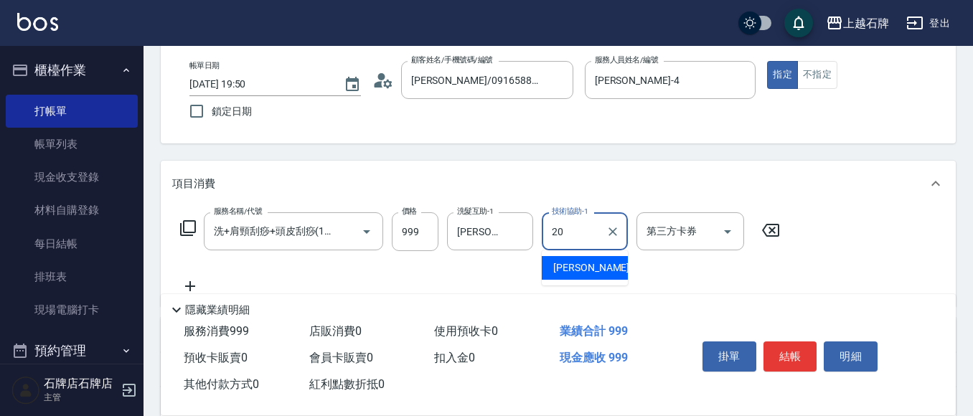
click at [602, 273] on div "彥伶 -20" at bounding box center [585, 268] width 86 height 24
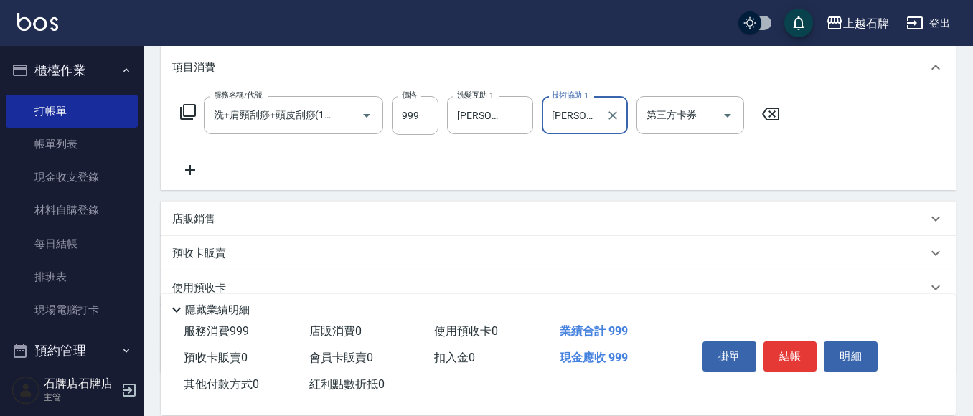
scroll to position [215, 0]
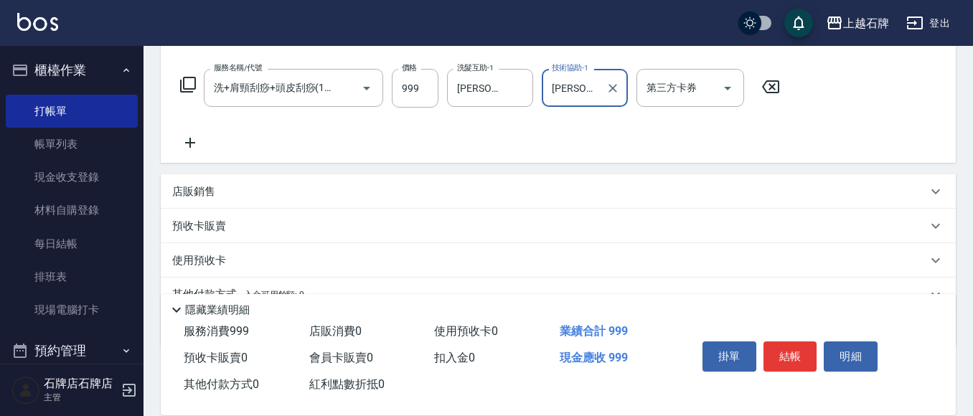
type input "彥伶-20"
click at [184, 83] on icon at bounding box center [188, 85] width 16 height 16
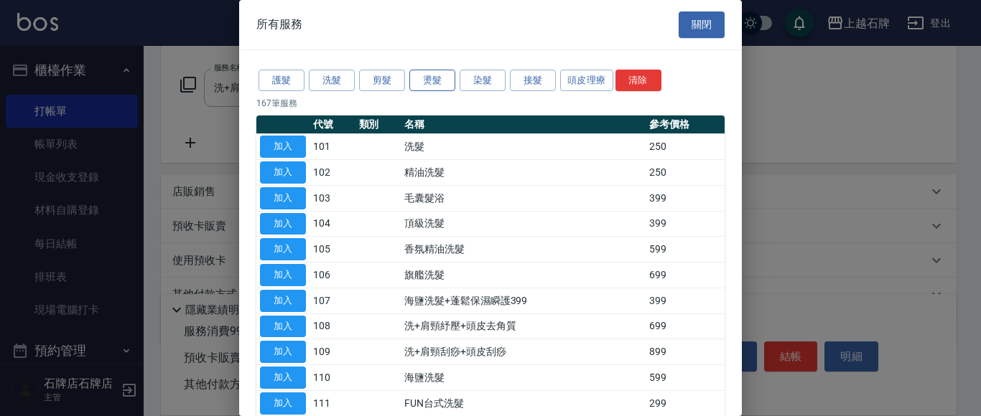
click at [424, 80] on button "燙髮" at bounding box center [432, 81] width 46 height 22
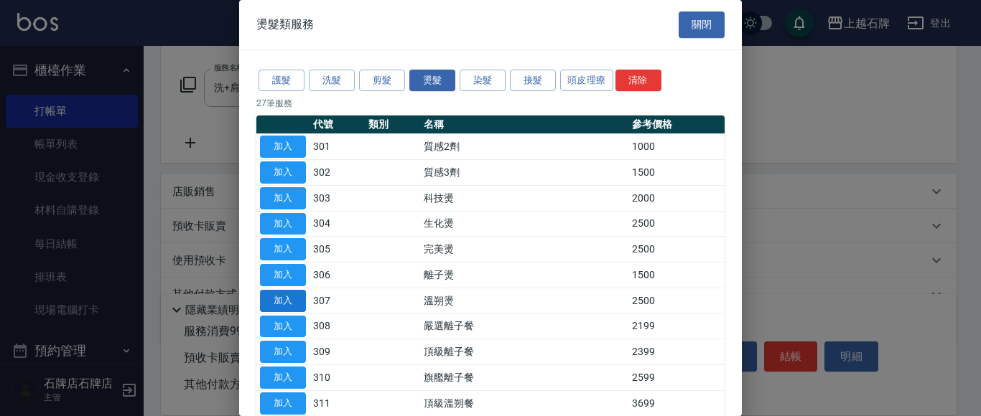
click at [293, 296] on button "加入" at bounding box center [283, 301] width 46 height 22
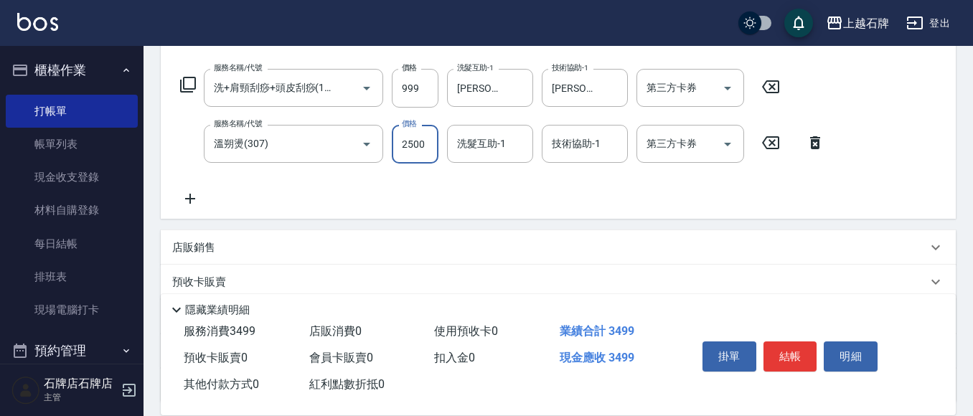
click at [415, 148] on input "2500" at bounding box center [415, 144] width 47 height 39
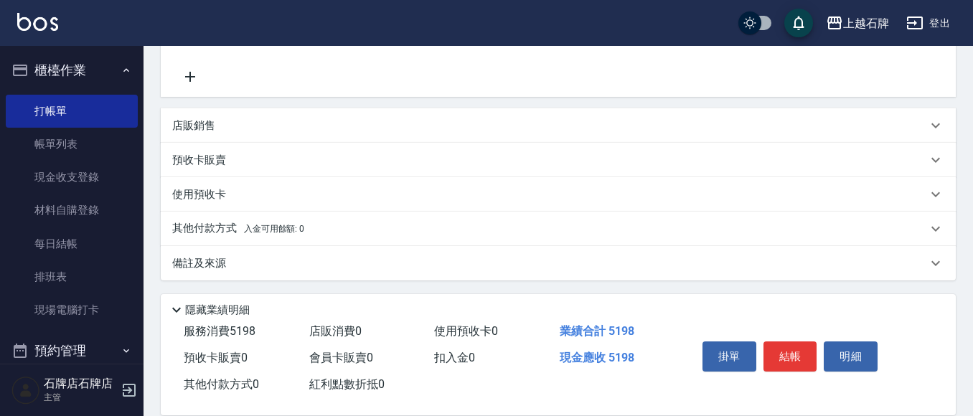
scroll to position [340, 0]
type input "4199"
click at [222, 227] on p "其他付款方式 入金可用餘額: 0" at bounding box center [238, 227] width 132 height 16
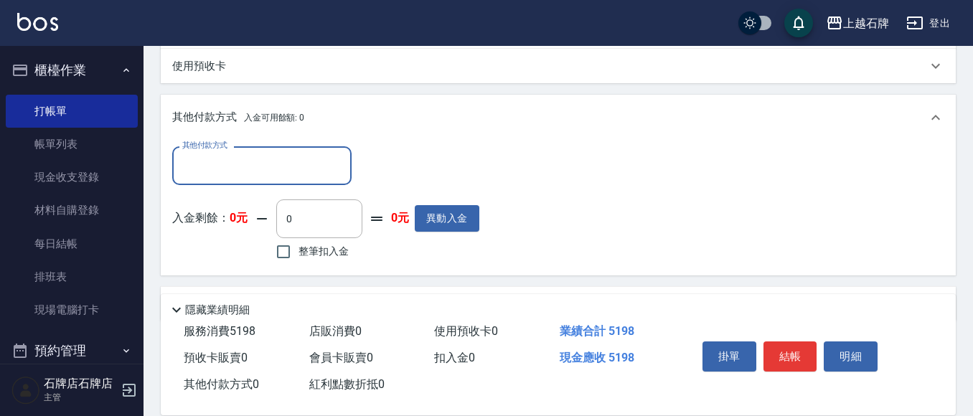
scroll to position [483, 0]
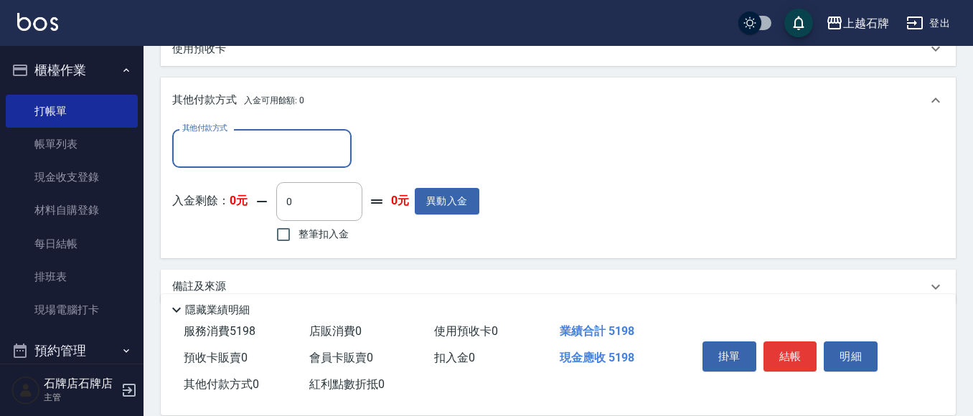
click at [215, 145] on input "其他付款方式" at bounding box center [262, 148] width 167 height 25
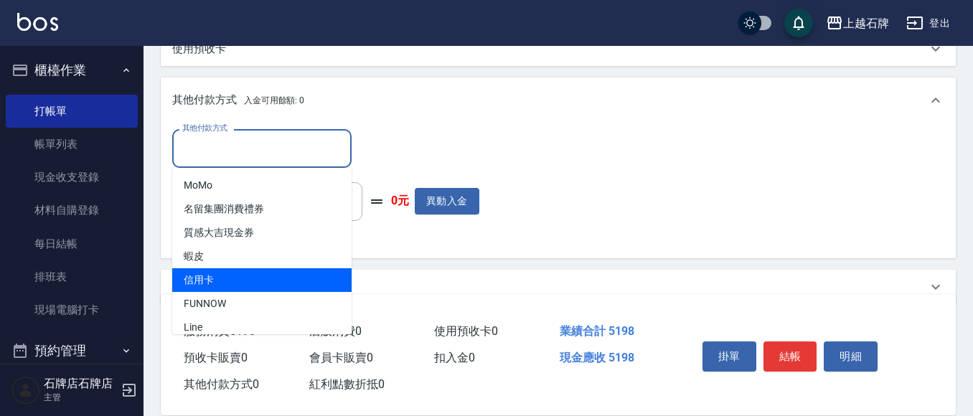
click at [251, 281] on span "信用卡" at bounding box center [261, 280] width 179 height 24
type input "信用卡"
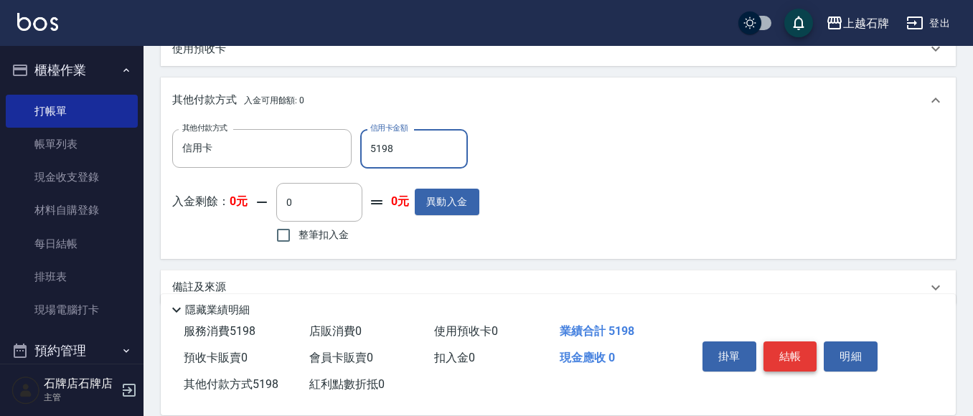
type input "5198"
click at [796, 347] on button "結帳" at bounding box center [791, 357] width 54 height 30
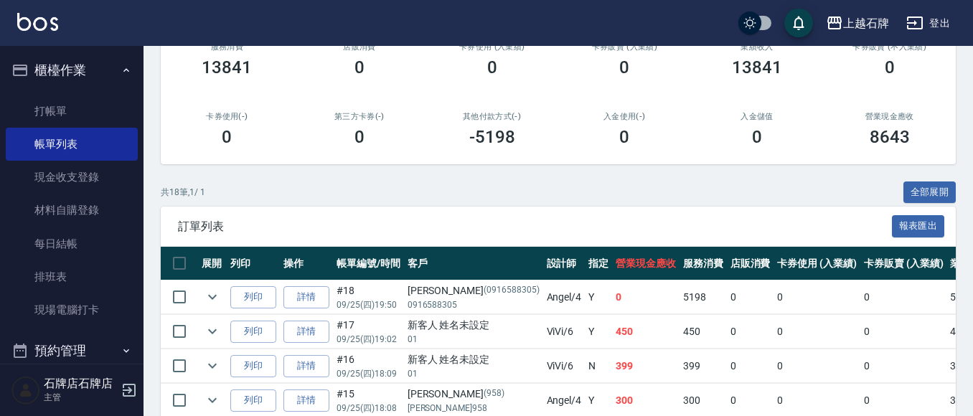
scroll to position [215, 0]
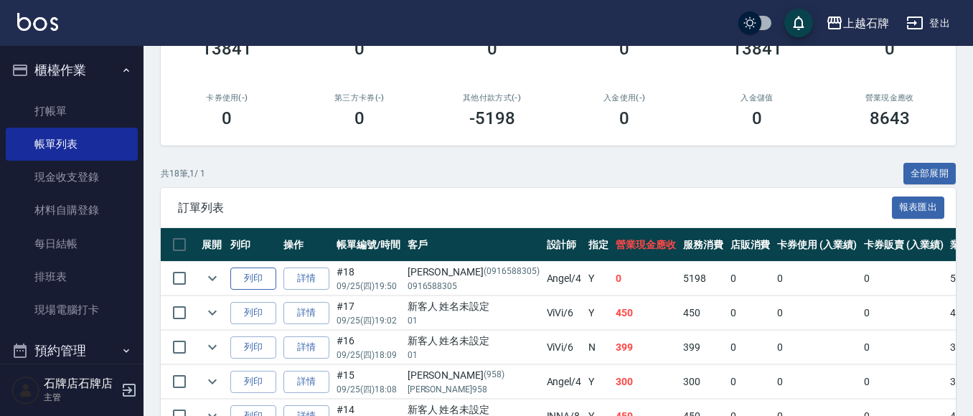
click at [256, 277] on button "列印" at bounding box center [253, 279] width 46 height 22
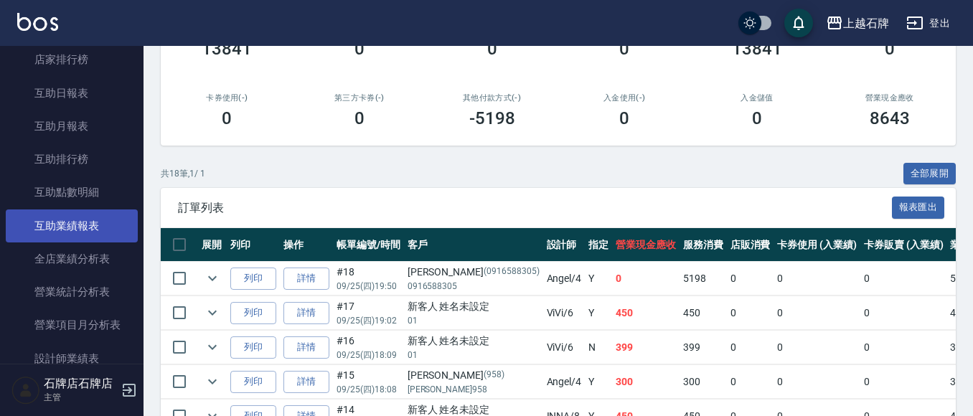
scroll to position [574, 0]
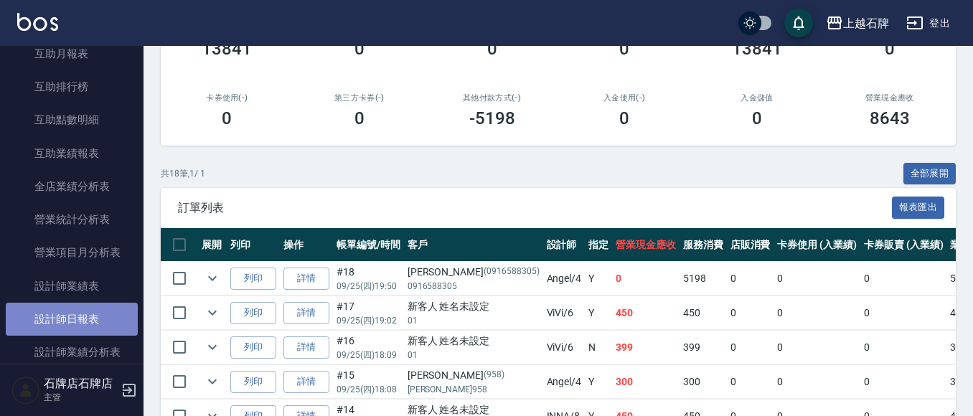
click at [72, 312] on link "設計師日報表" at bounding box center [72, 319] width 132 height 33
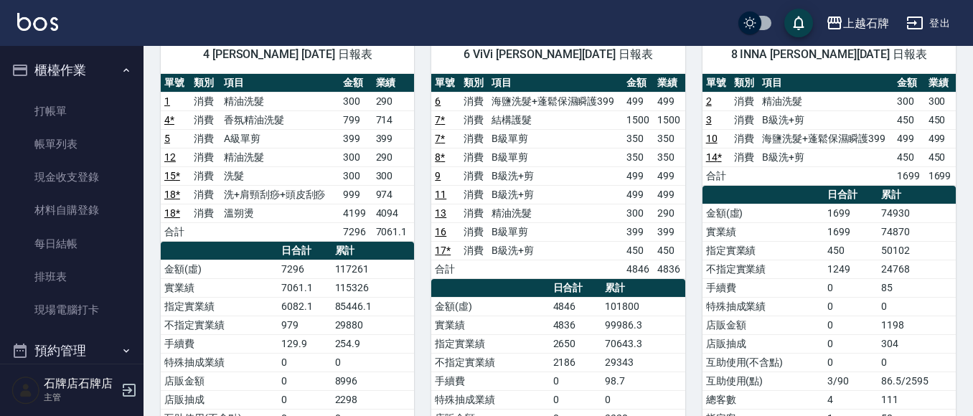
scroll to position [144, 0]
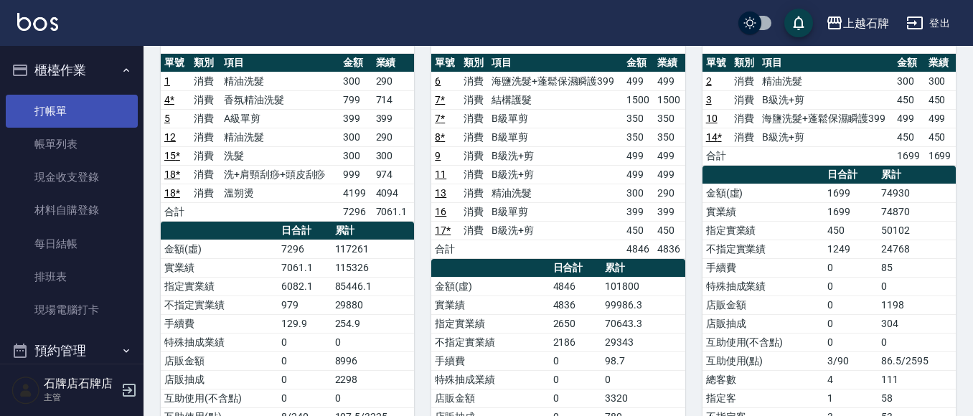
click at [30, 116] on link "打帳單" at bounding box center [72, 111] width 132 height 33
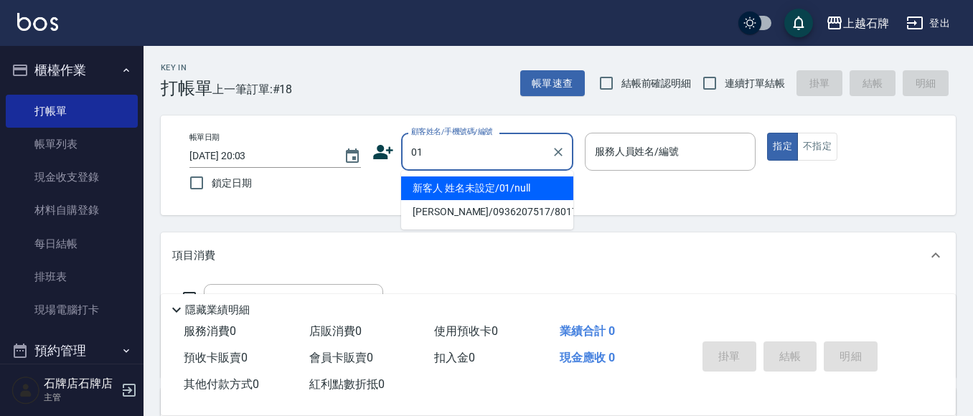
type input "新客人 姓名未設定/01/null"
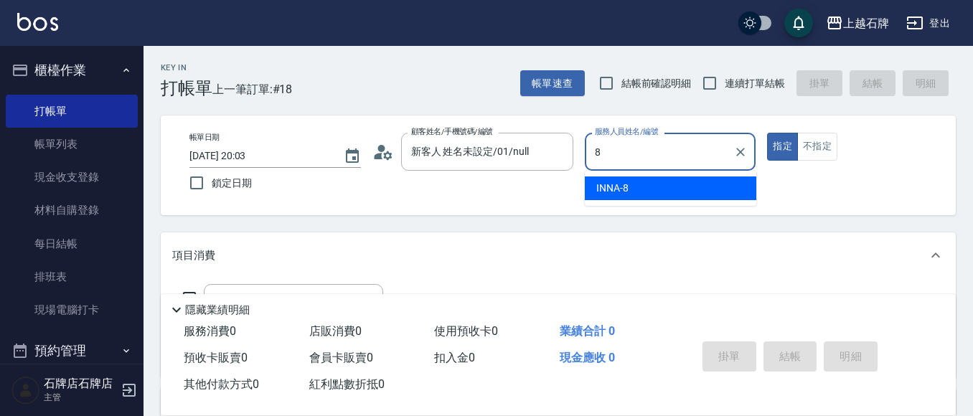
type input "INNA-8"
type button "true"
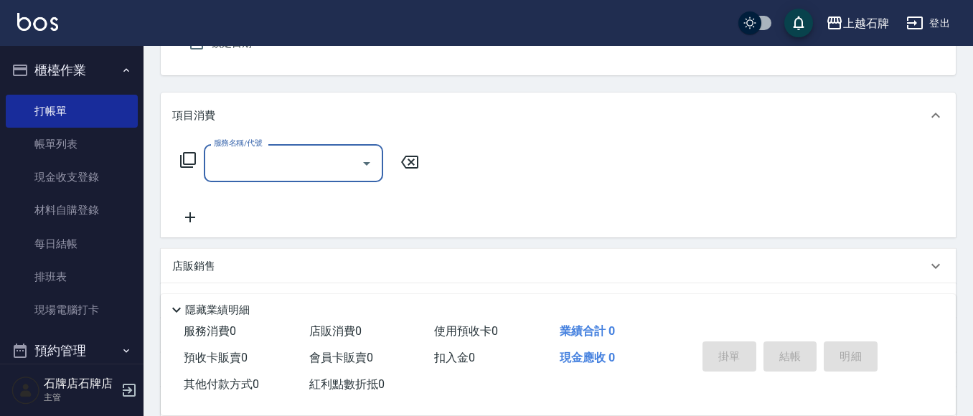
scroll to position [144, 0]
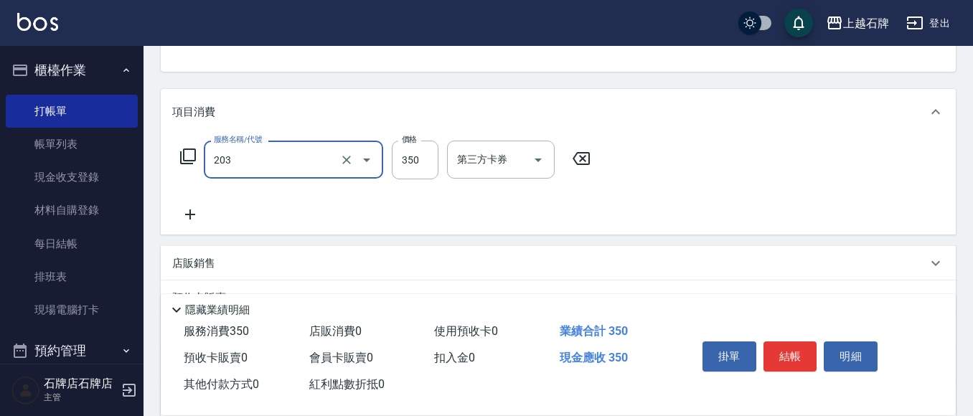
type input "B級洗+剪(203)"
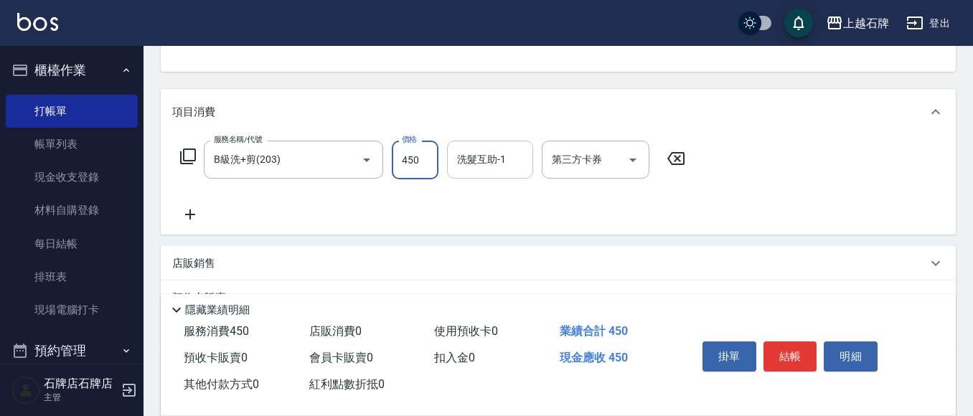
type input "450"
click at [513, 172] on input "洗髮互助-1" at bounding box center [490, 159] width 73 height 25
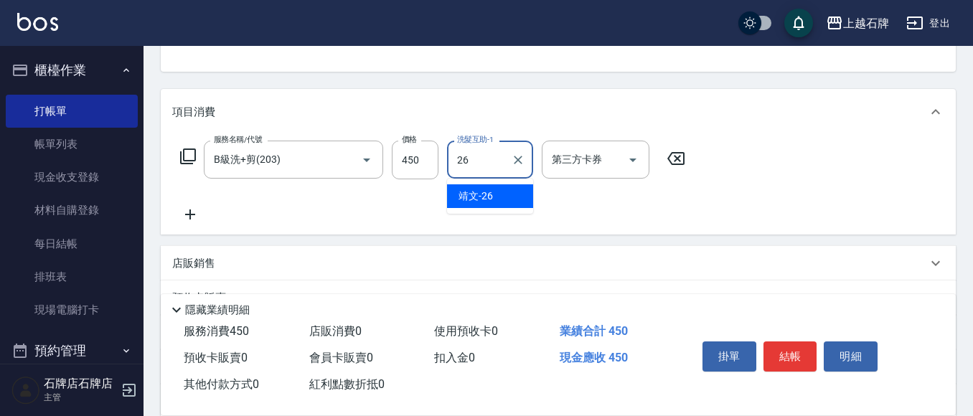
type input "靖文-26"
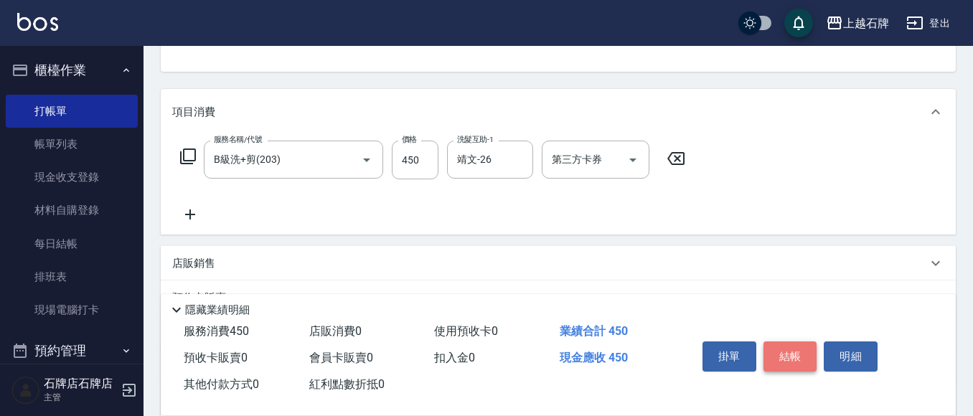
click at [804, 346] on button "結帳" at bounding box center [791, 357] width 54 height 30
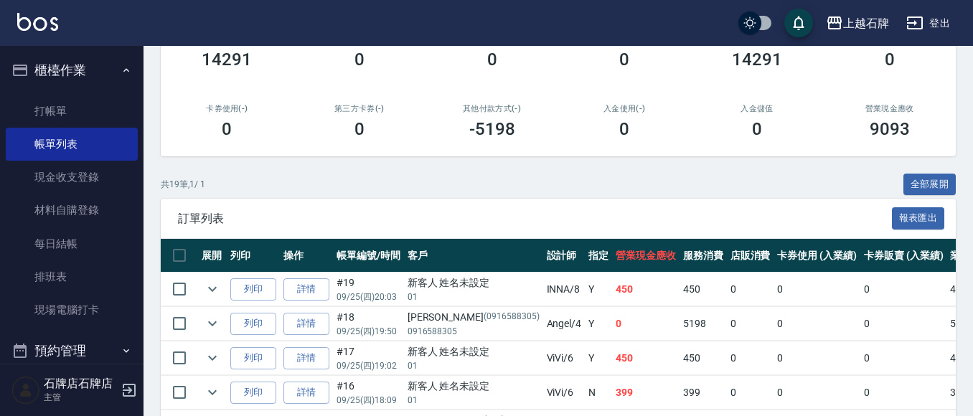
scroll to position [215, 0]
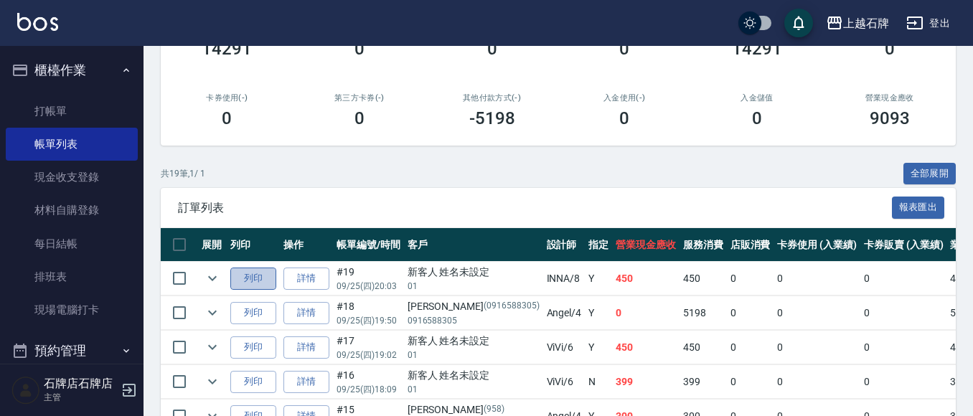
click at [268, 281] on button "列印" at bounding box center [253, 279] width 46 height 22
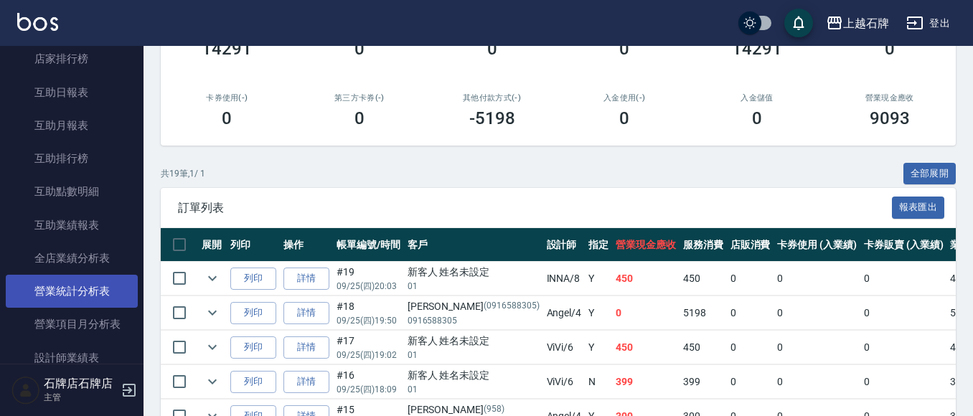
scroll to position [574, 0]
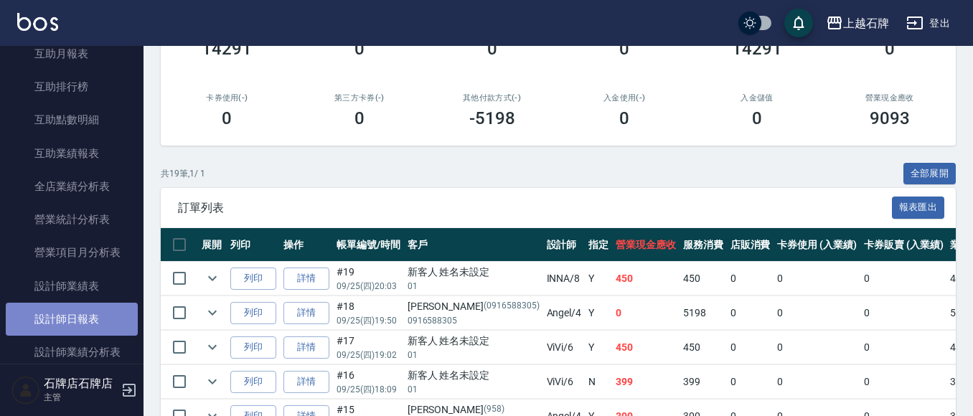
click at [76, 312] on link "設計師日報表" at bounding box center [72, 319] width 132 height 33
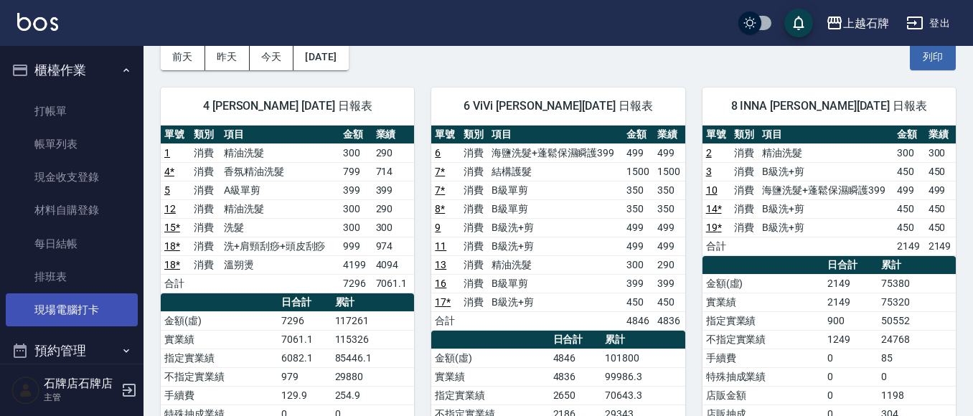
click at [96, 315] on link "現場電腦打卡" at bounding box center [72, 310] width 132 height 33
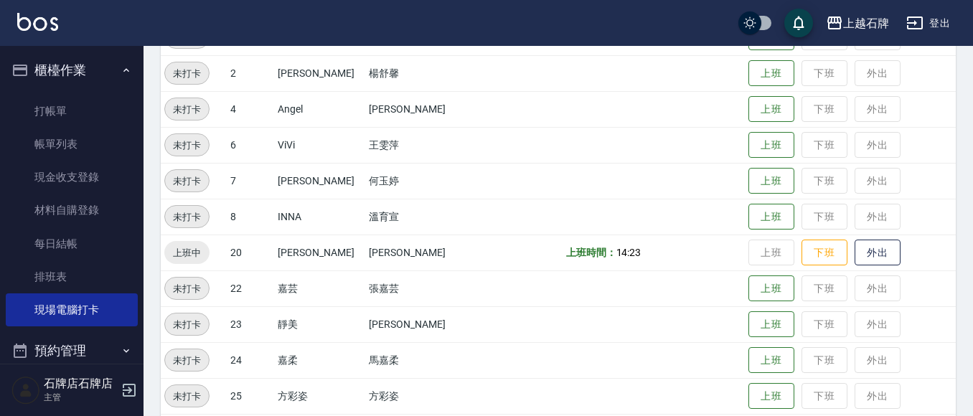
scroll to position [215, 0]
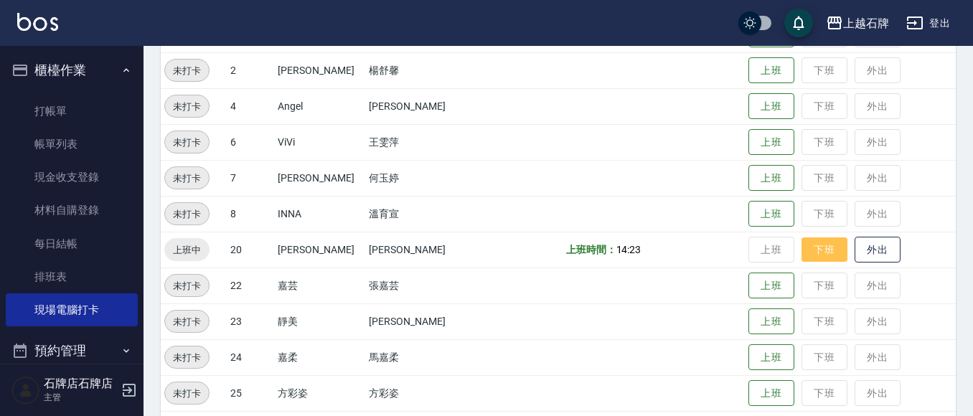
click at [820, 256] on button "下班" at bounding box center [825, 250] width 46 height 25
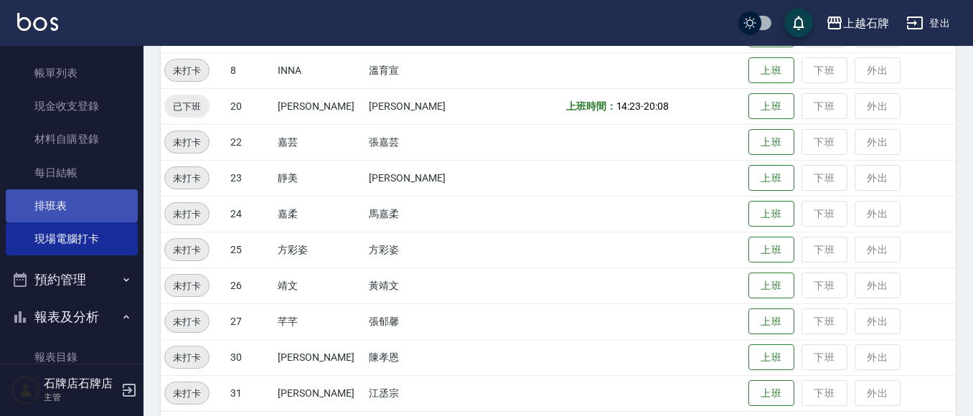
scroll to position [0, 0]
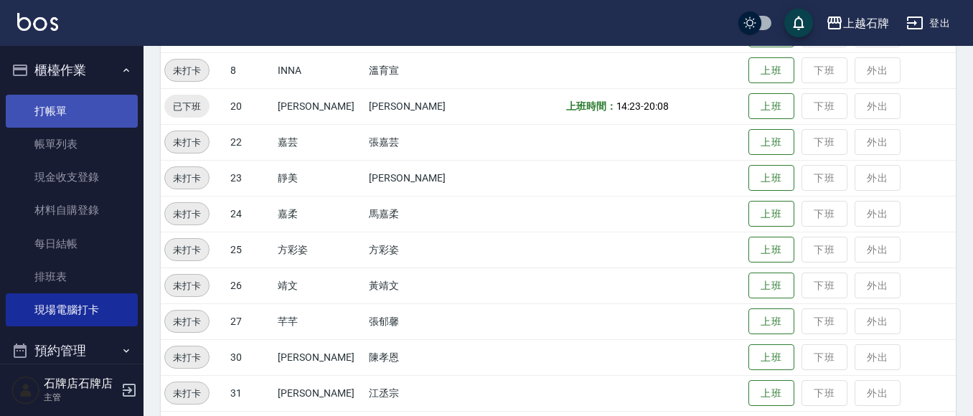
click at [55, 100] on link "打帳單" at bounding box center [72, 111] width 132 height 33
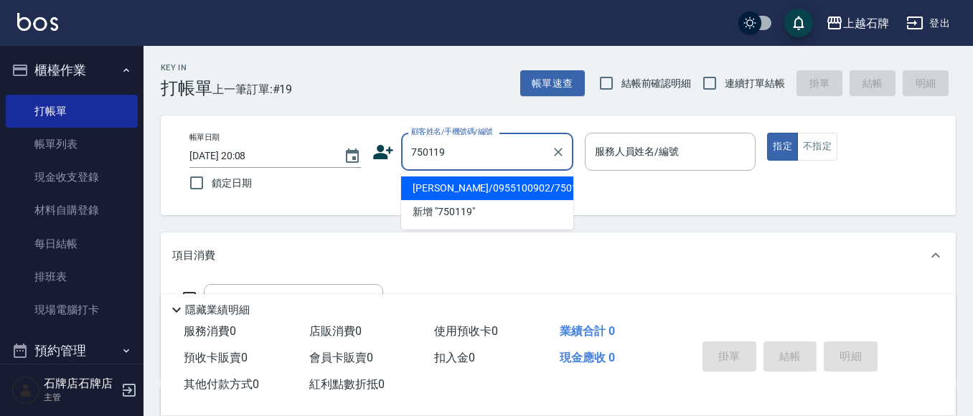
click at [432, 186] on li "謝睆婷/0955100902/750119" at bounding box center [487, 189] width 172 height 24
type input "謝睆婷/0955100902/750119"
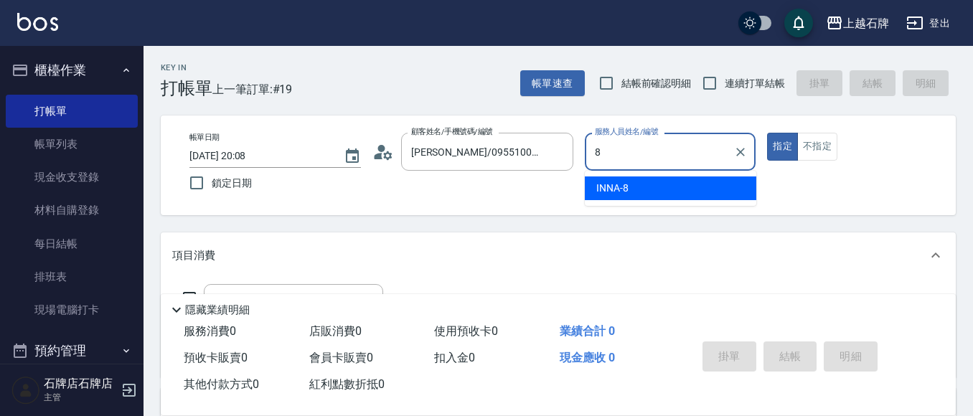
type input "INNA-8"
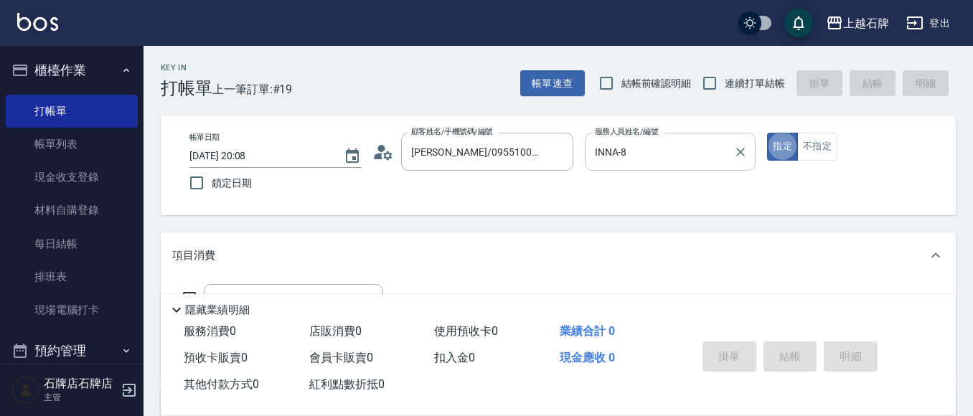
type button "true"
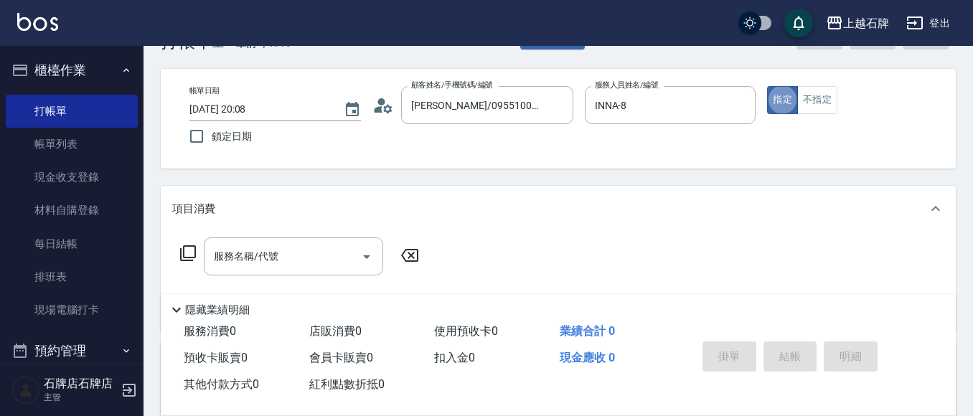
scroll to position [72, 0]
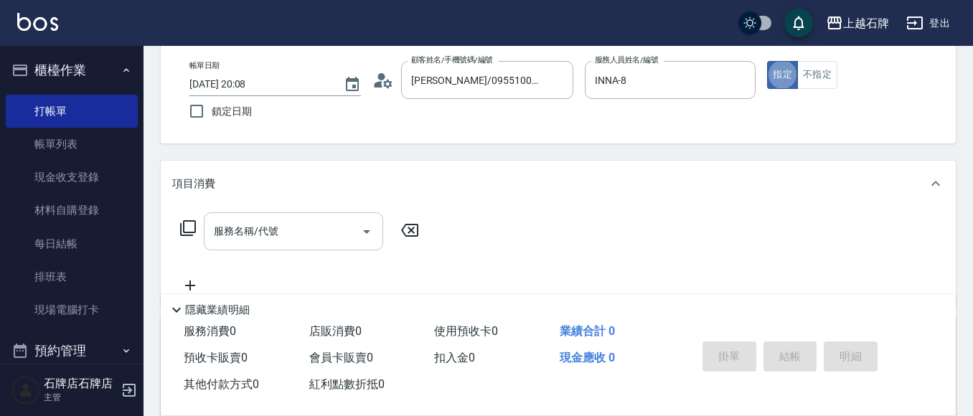
click at [332, 219] on div "服務名稱/代號" at bounding box center [293, 231] width 179 height 38
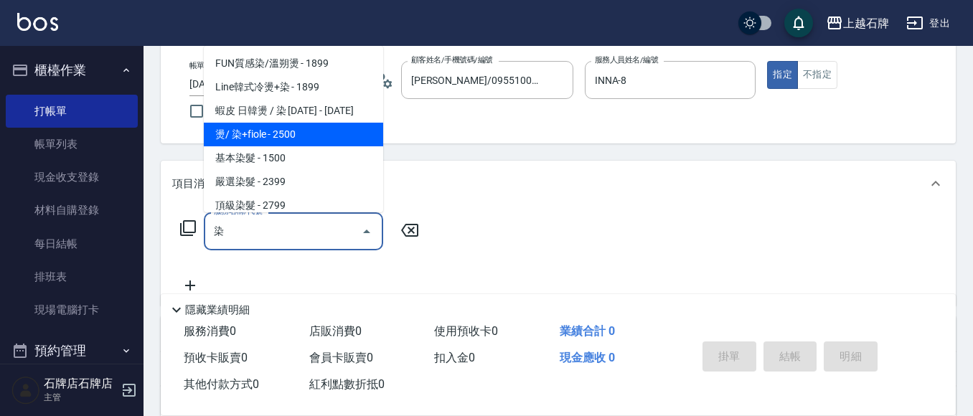
click at [339, 141] on span "燙/ 染+fiole - 2500" at bounding box center [293, 135] width 179 height 24
type input "燙/ 染+fiole(388)"
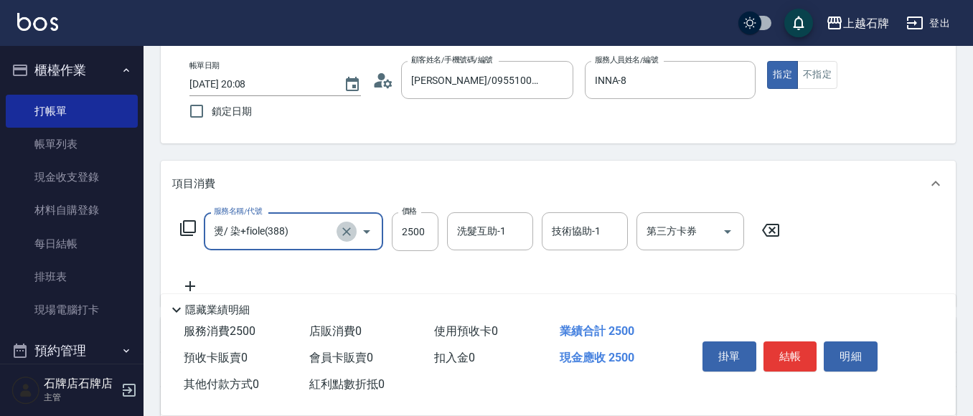
click at [345, 230] on icon "Clear" at bounding box center [346, 232] width 9 height 9
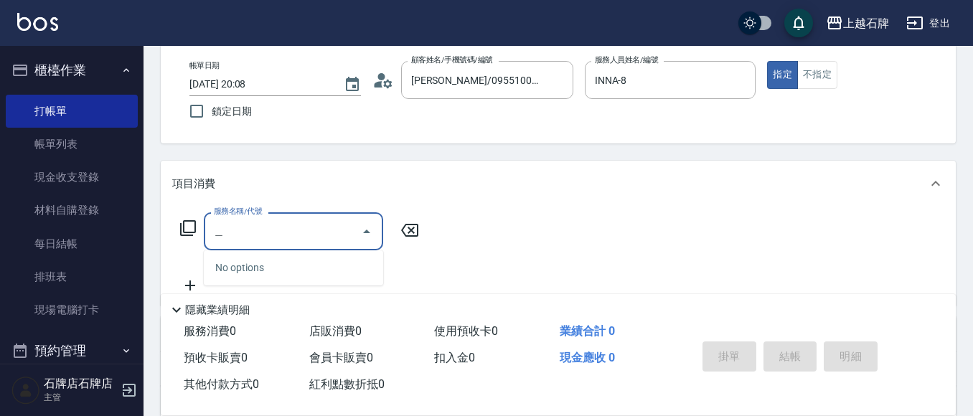
type input "俺"
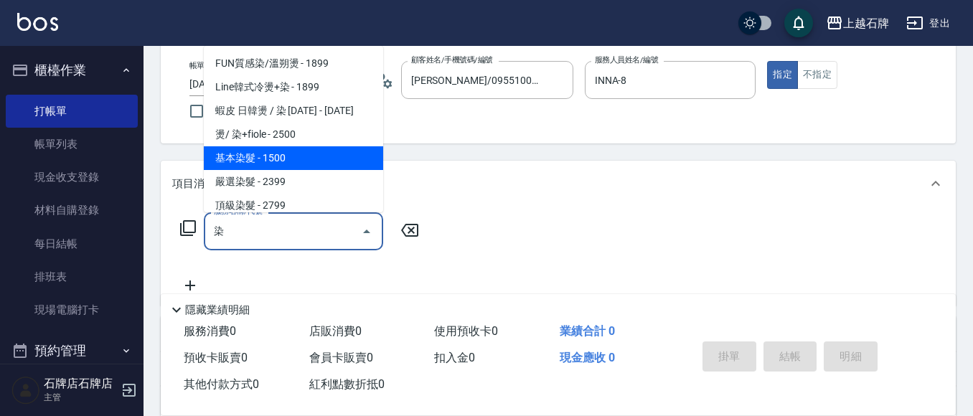
drag, startPoint x: 276, startPoint y: 157, endPoint x: 269, endPoint y: 163, distance: 8.6
click at [271, 162] on span "基本染髮 - 1500" at bounding box center [293, 158] width 179 height 24
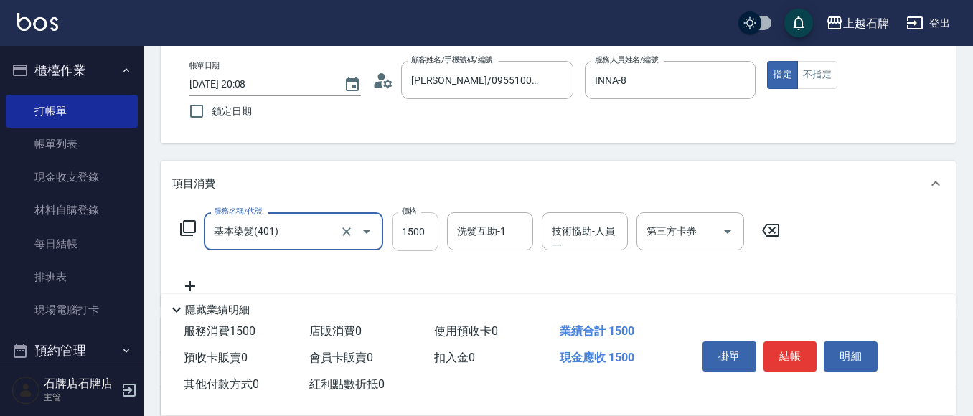
type input "基本染髮(401)"
click at [422, 233] on input "1500" at bounding box center [415, 231] width 47 height 39
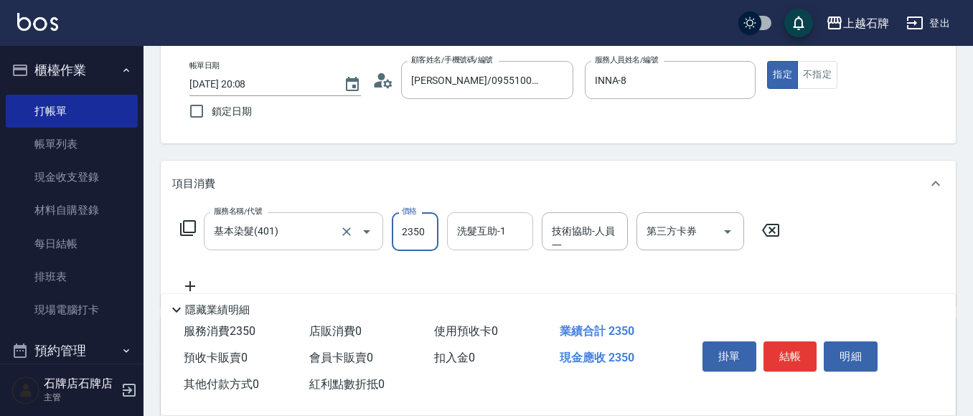
click at [485, 246] on div "洗髮互助-1" at bounding box center [490, 231] width 86 height 38
type input "2350"
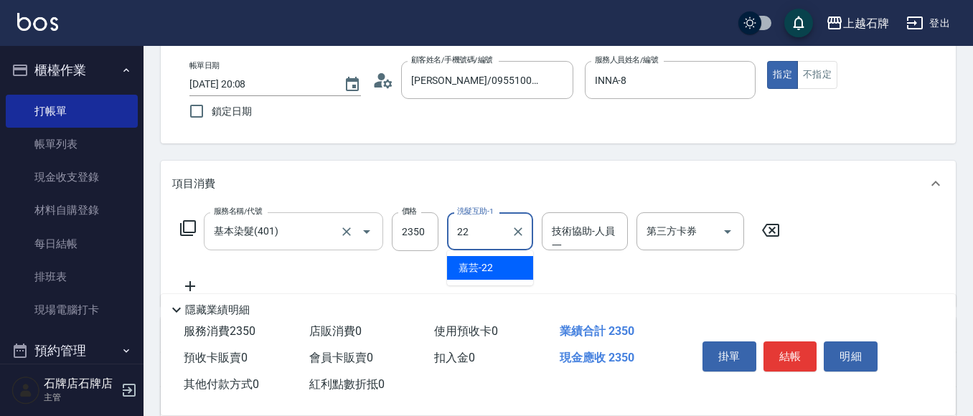
type input "嘉芸-22"
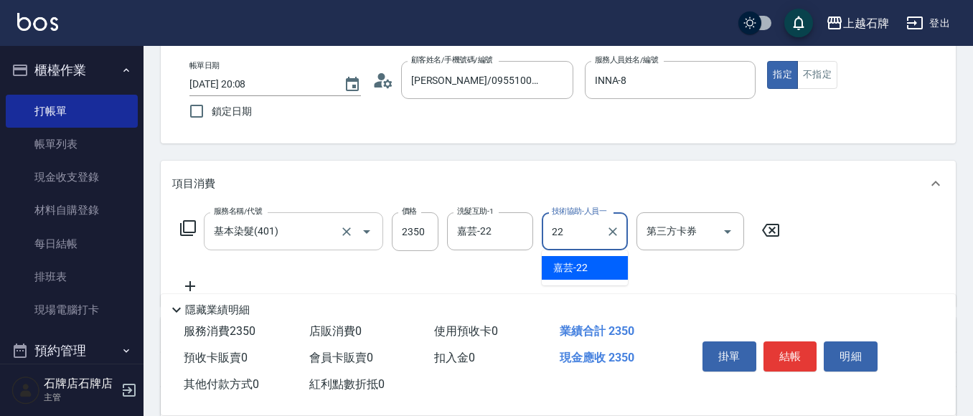
click at [608, 274] on div "嘉芸 -22" at bounding box center [585, 268] width 86 height 24
type input "嘉芸-22"
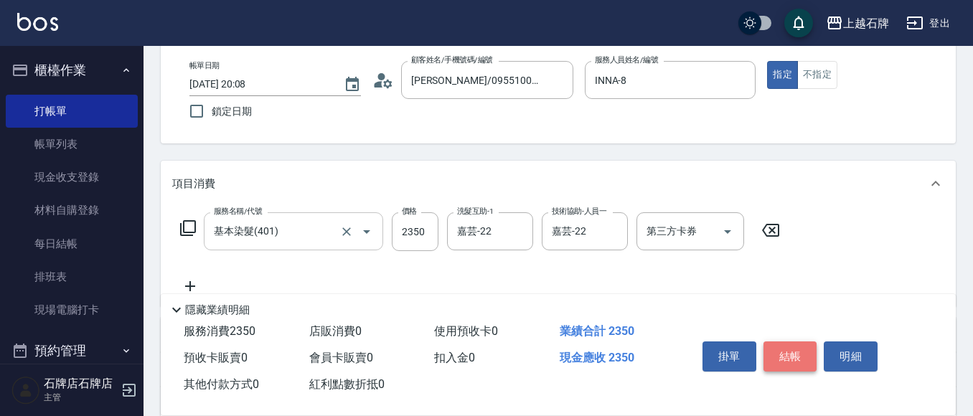
click at [780, 343] on button "結帳" at bounding box center [791, 357] width 54 height 30
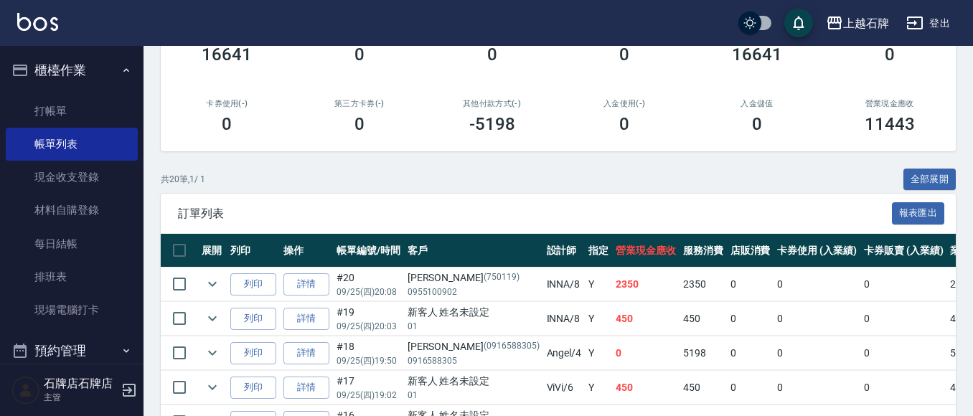
scroll to position [215, 0]
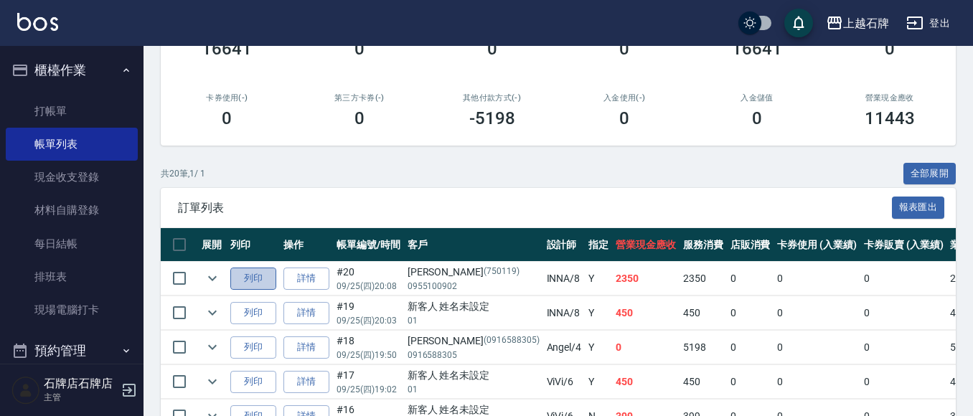
click at [272, 281] on button "列印" at bounding box center [253, 279] width 46 height 22
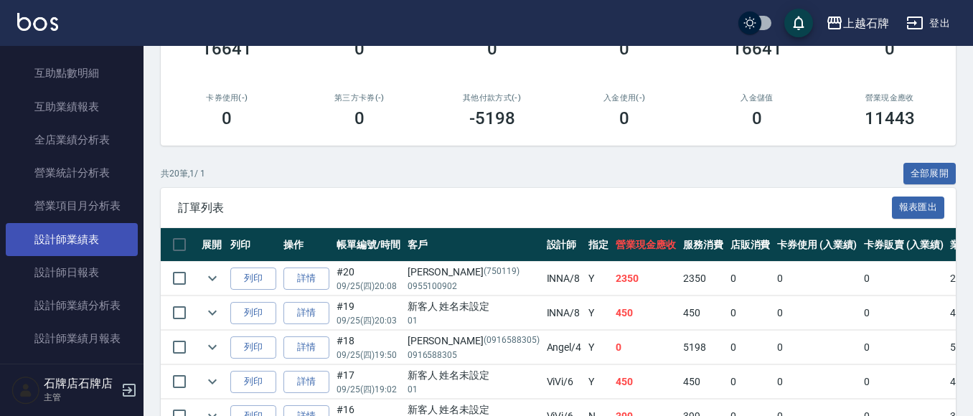
scroll to position [646, 0]
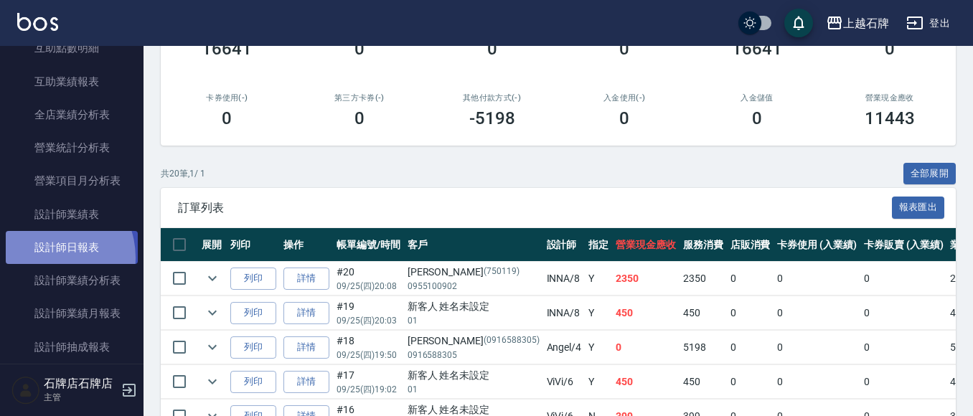
click at [45, 258] on link "設計師日報表" at bounding box center [72, 247] width 132 height 33
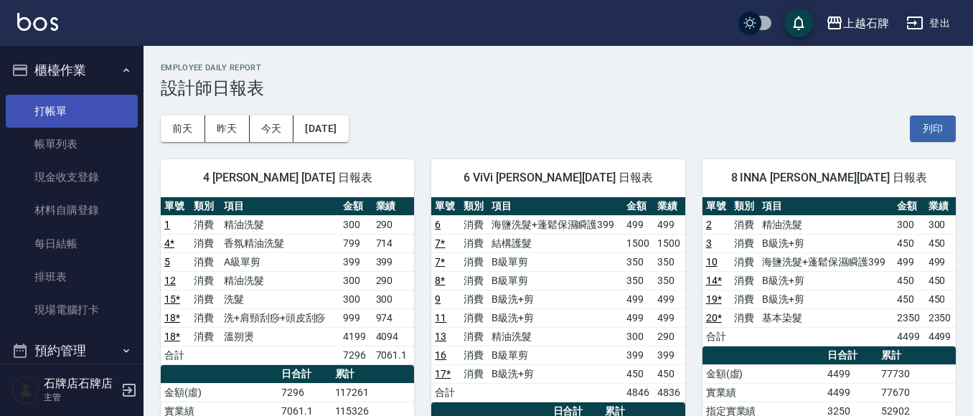
click at [72, 126] on link "打帳單" at bounding box center [72, 111] width 132 height 33
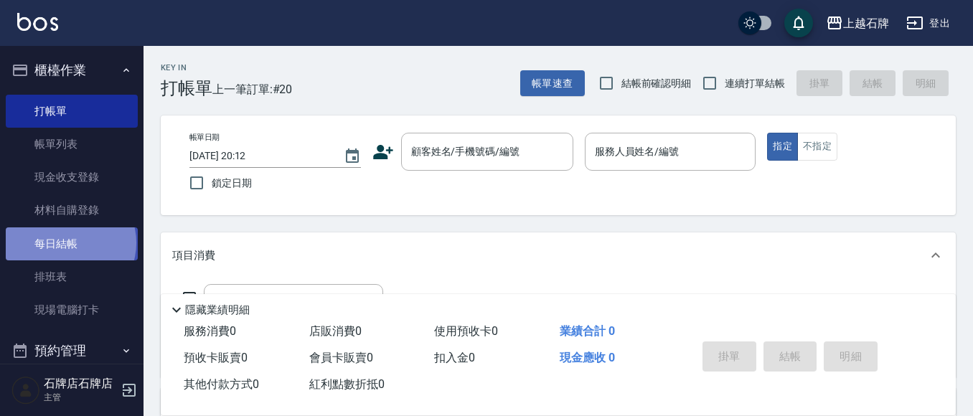
click at [70, 243] on link "每日結帳" at bounding box center [72, 244] width 132 height 33
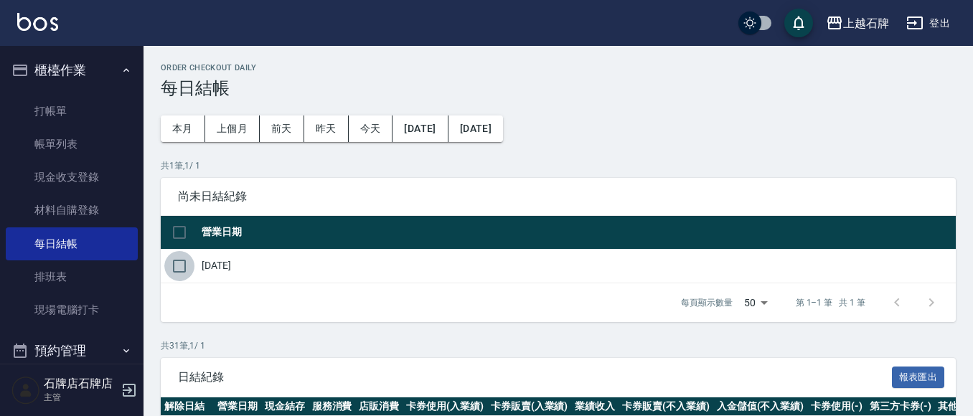
click at [184, 266] on input "checkbox" at bounding box center [179, 266] width 30 height 30
checkbox input "true"
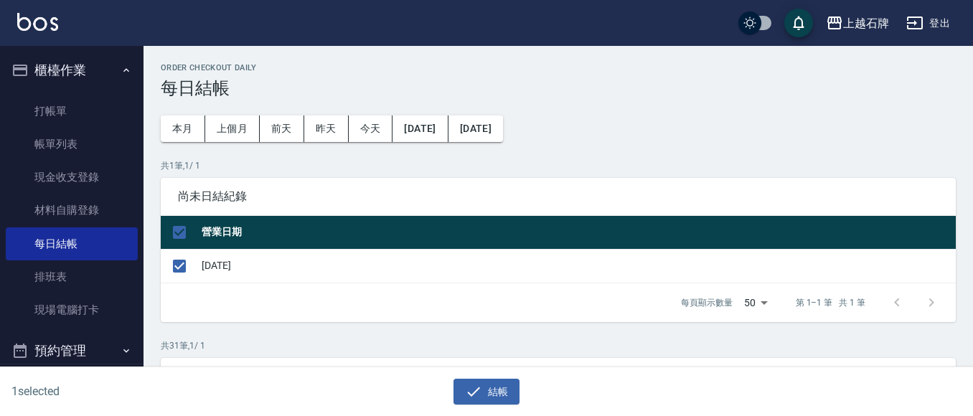
drag, startPoint x: 80, startPoint y: 147, endPoint x: 57, endPoint y: 45, distance: 104.5
click at [80, 148] on link "帳單列表" at bounding box center [72, 144] width 132 height 33
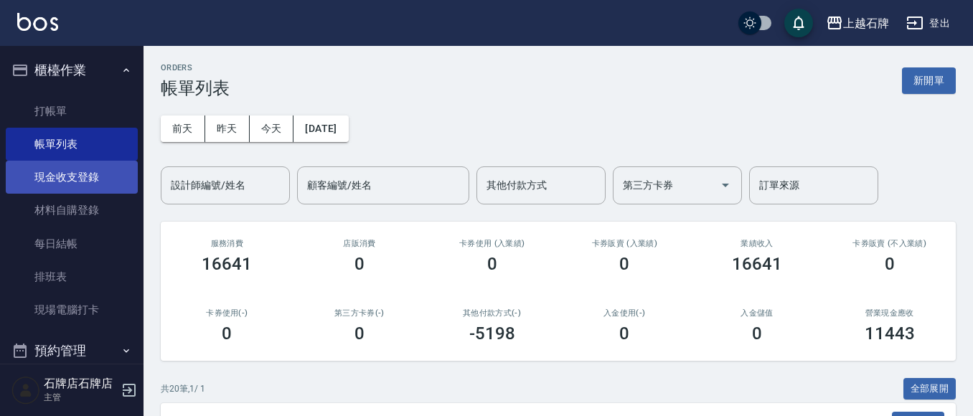
click at [108, 180] on link "現金收支登錄" at bounding box center [72, 177] width 132 height 33
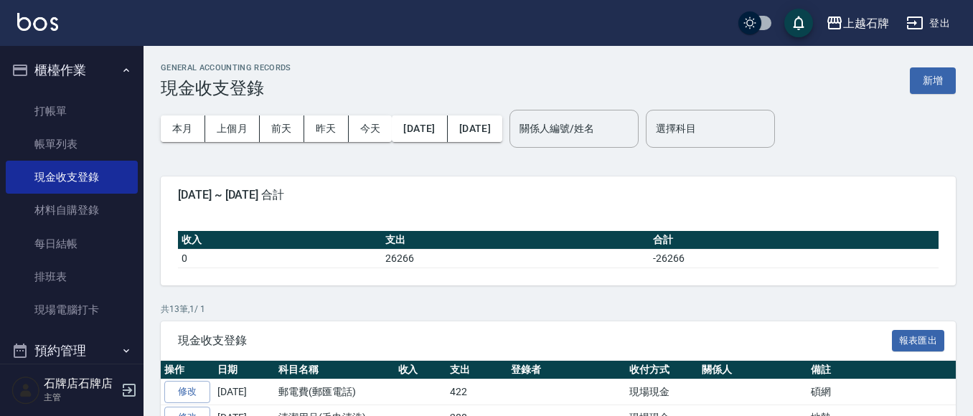
click at [925, 85] on button "新增" at bounding box center [933, 80] width 46 height 27
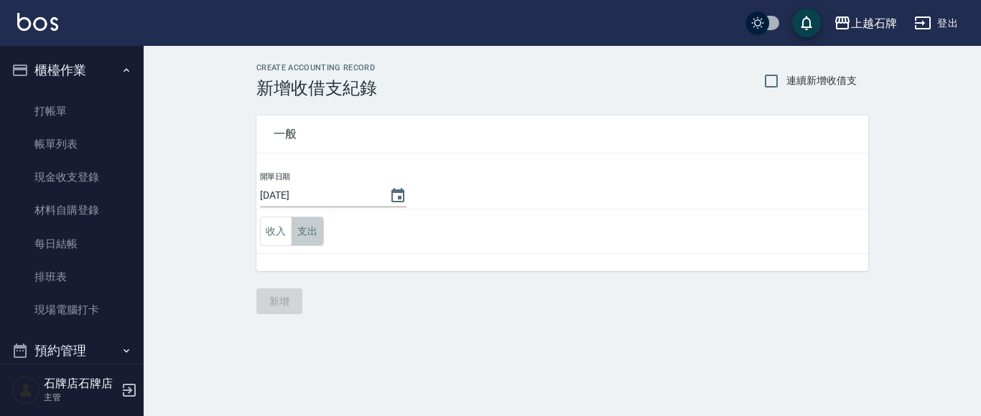
click at [314, 235] on button "支出" at bounding box center [307, 231] width 32 height 29
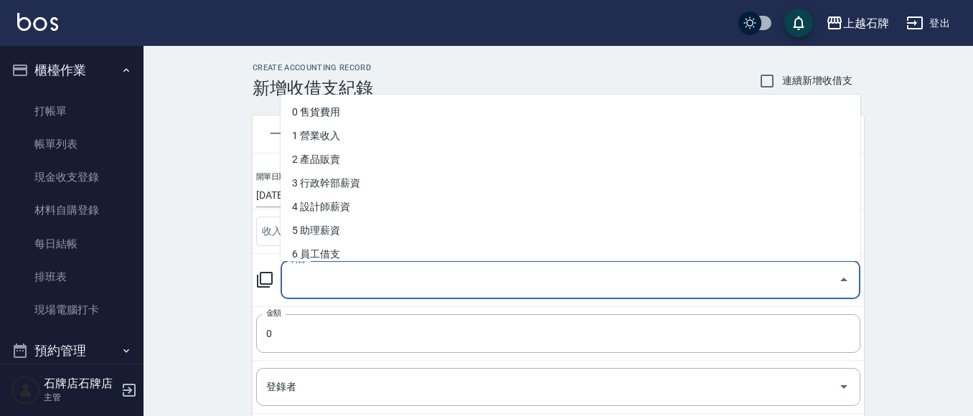
click at [346, 289] on input "科目" at bounding box center [560, 280] width 546 height 25
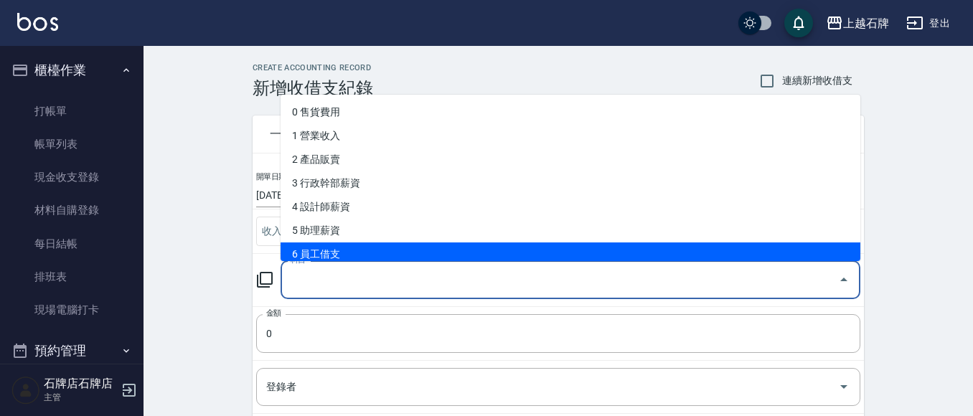
click at [368, 260] on li "6 員工借支" at bounding box center [571, 255] width 580 height 24
type input "6 員工借支"
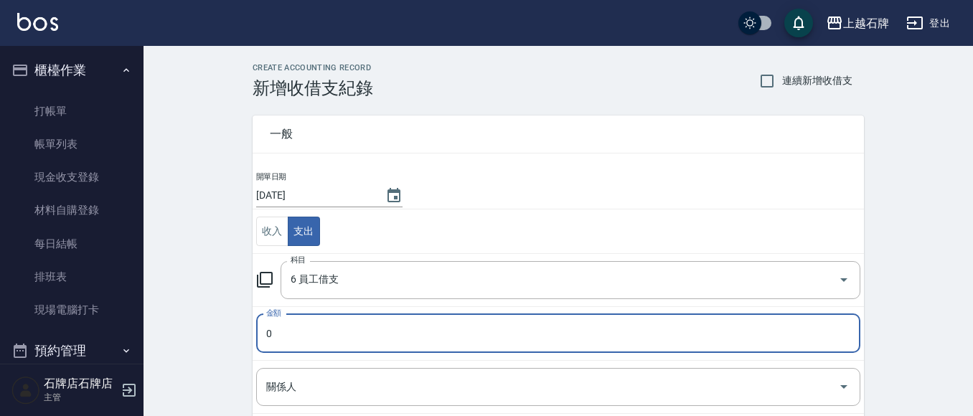
click at [312, 330] on input "0" at bounding box center [558, 333] width 604 height 39
type input "05000"
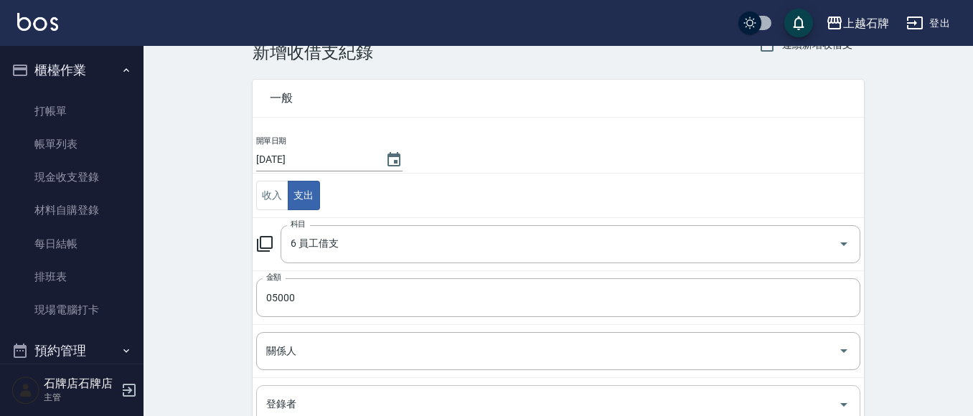
scroll to position [72, 0]
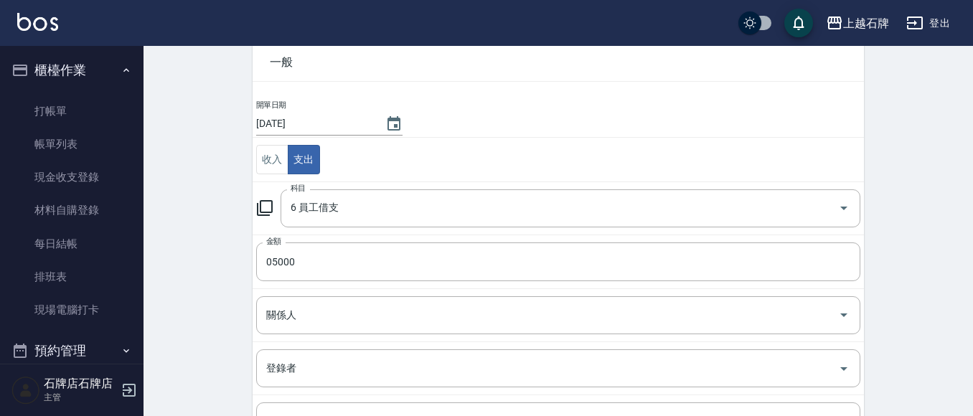
click at [361, 283] on td "金額 05000 金額" at bounding box center [559, 262] width 612 height 54
click at [357, 301] on div "關係人" at bounding box center [558, 315] width 604 height 38
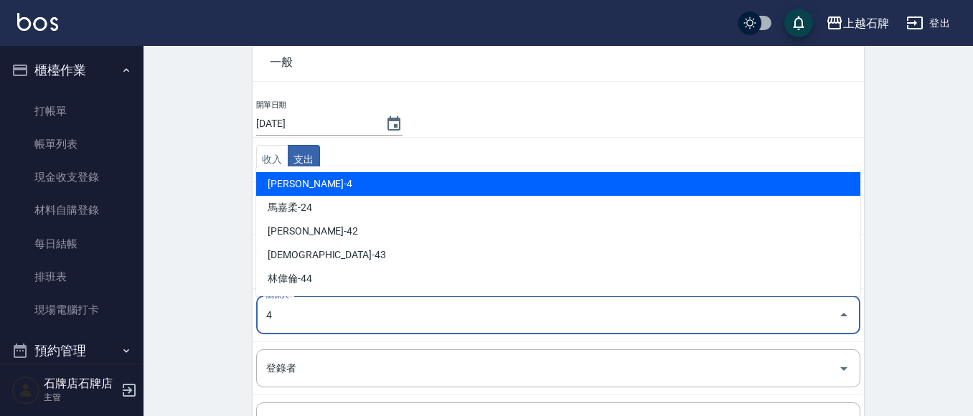
type input "陳貞秀-4"
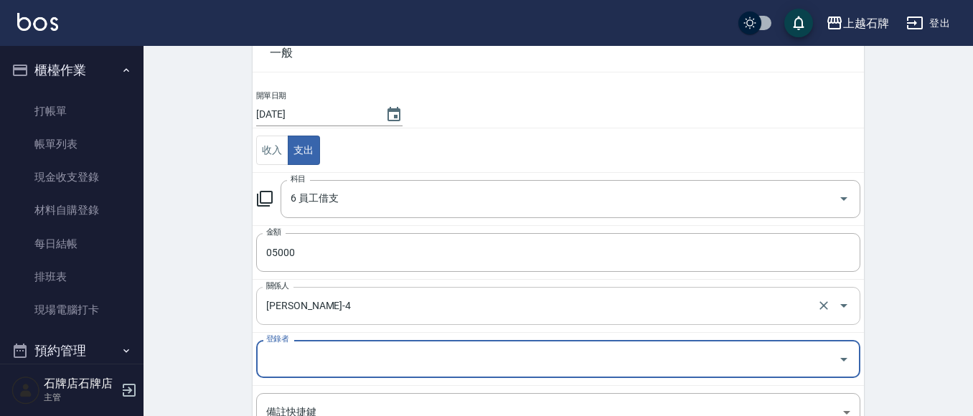
scroll to position [144, 0]
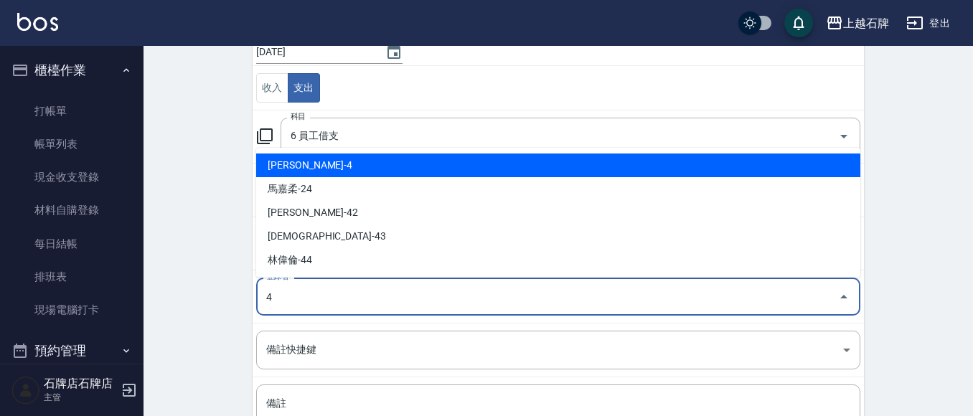
type input "陳貞秀-4"
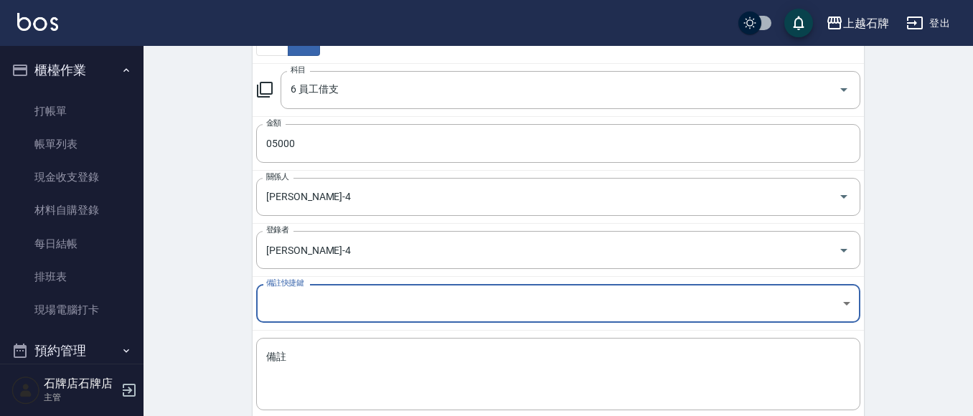
scroll to position [215, 0]
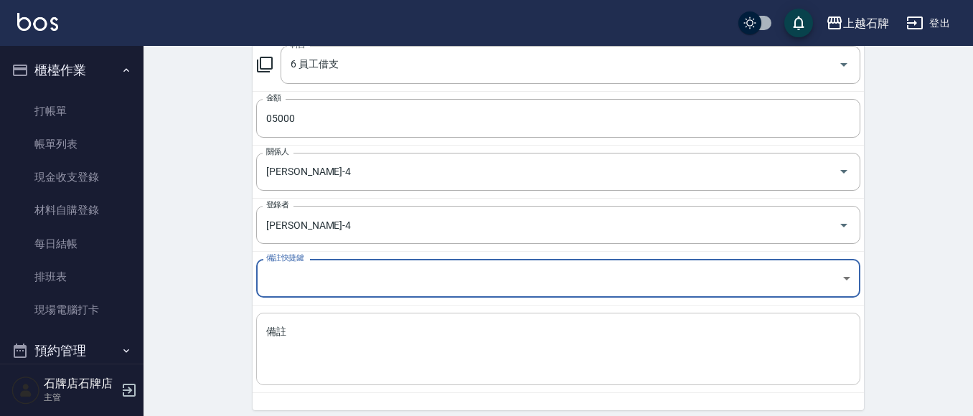
click at [335, 347] on textarea "備註" at bounding box center [558, 349] width 584 height 49
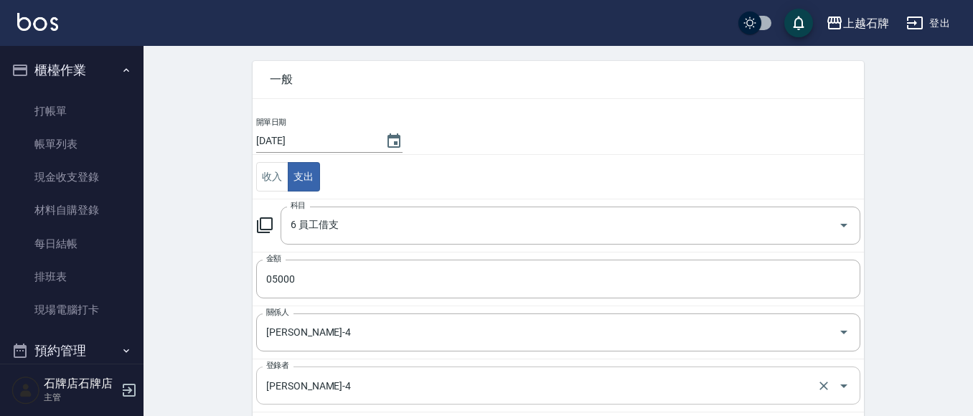
scroll to position [271, 0]
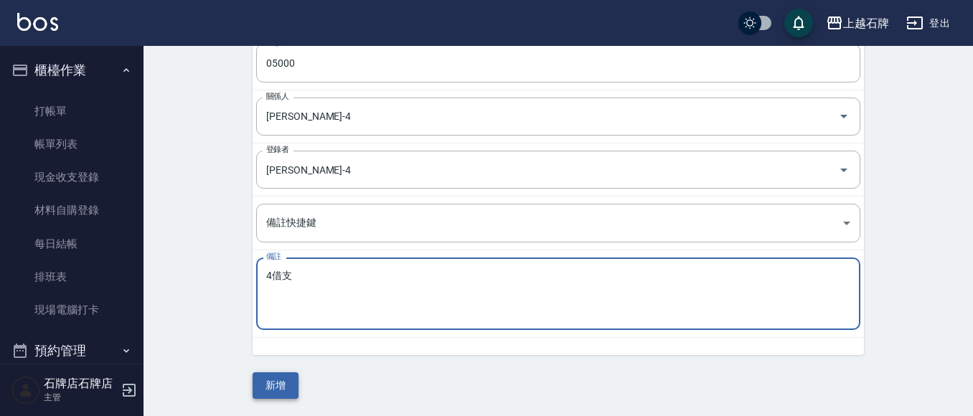
type textarea "4借支"
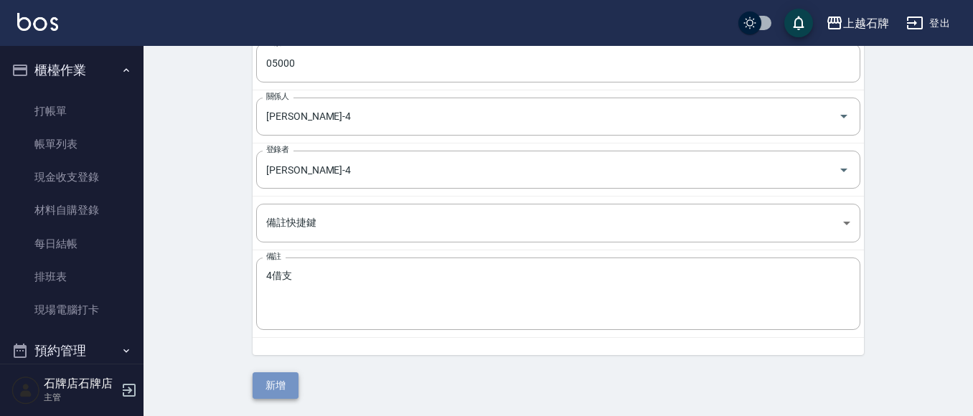
click at [268, 379] on button "新增" at bounding box center [276, 386] width 46 height 27
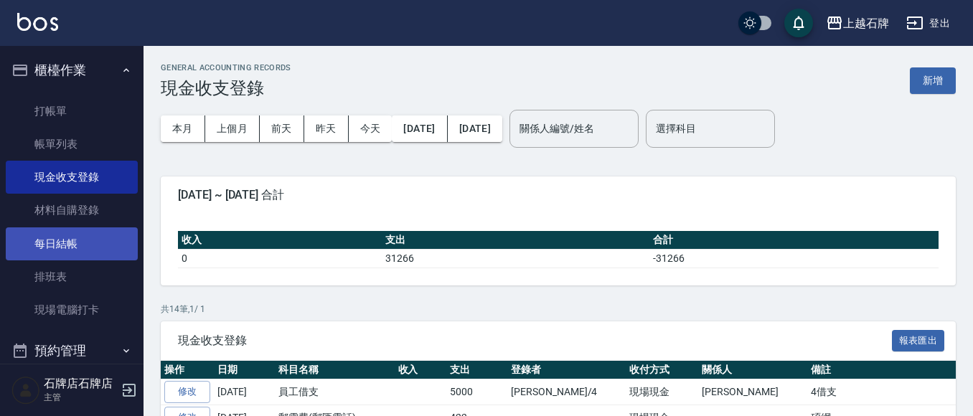
click at [85, 239] on link "每日結帳" at bounding box center [72, 244] width 132 height 33
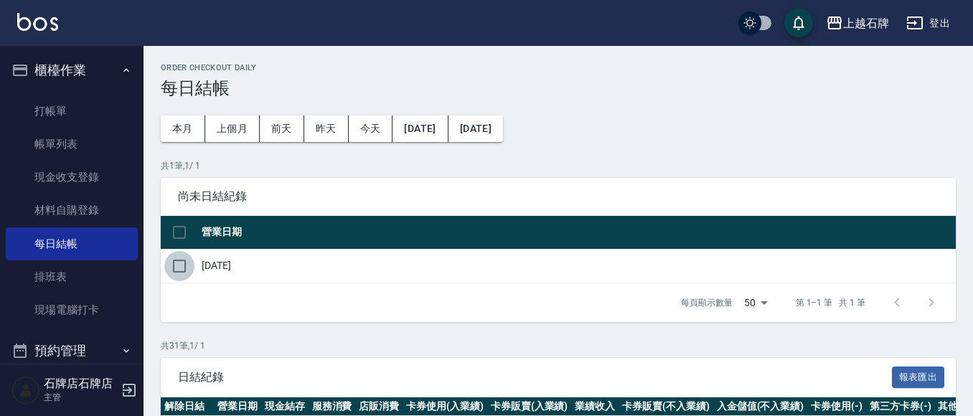
click at [183, 265] on input "checkbox" at bounding box center [179, 266] width 30 height 30
checkbox input "true"
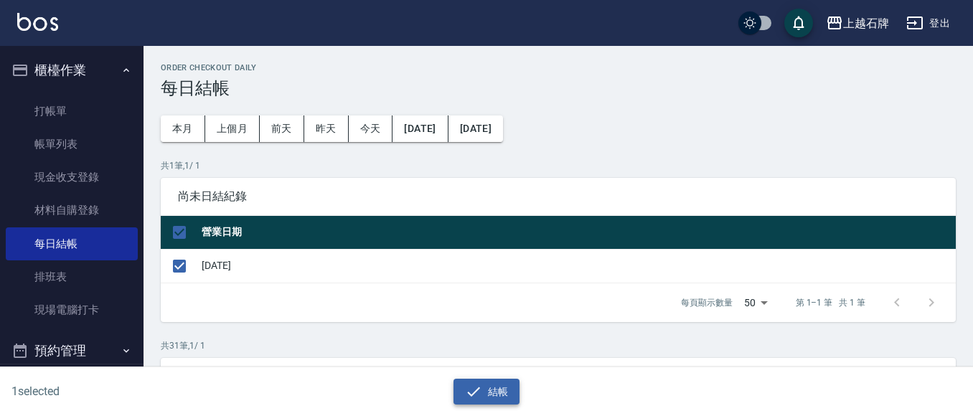
click at [459, 393] on button "結帳" at bounding box center [487, 392] width 67 height 27
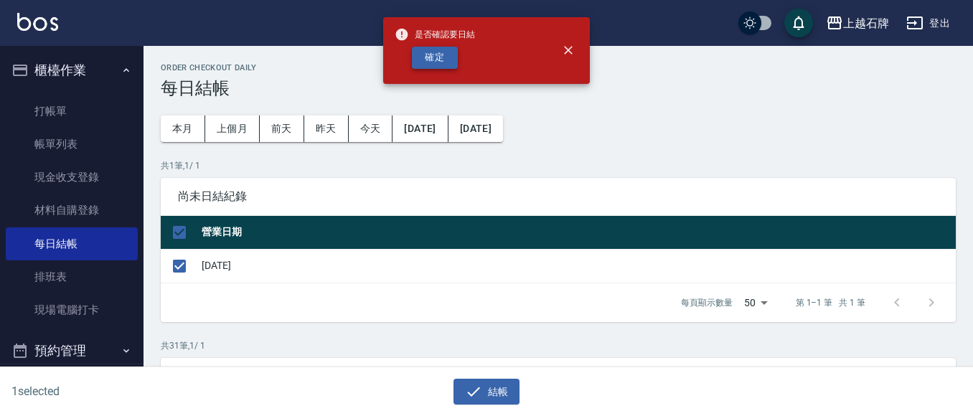
click at [429, 57] on button "確定" at bounding box center [435, 58] width 46 height 22
checkbox input "false"
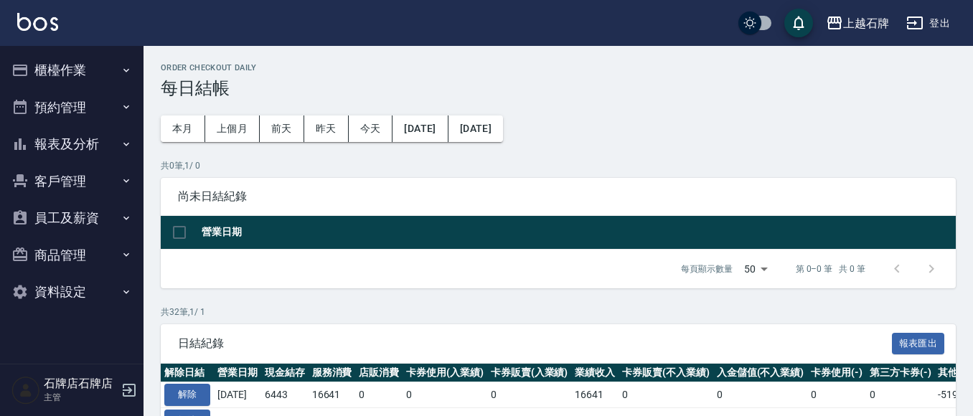
click at [68, 151] on button "報表及分析" at bounding box center [72, 144] width 132 height 37
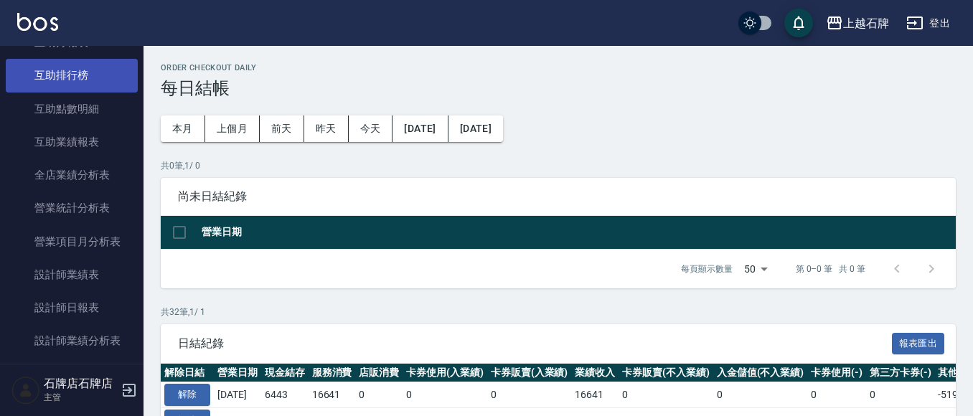
scroll to position [359, 0]
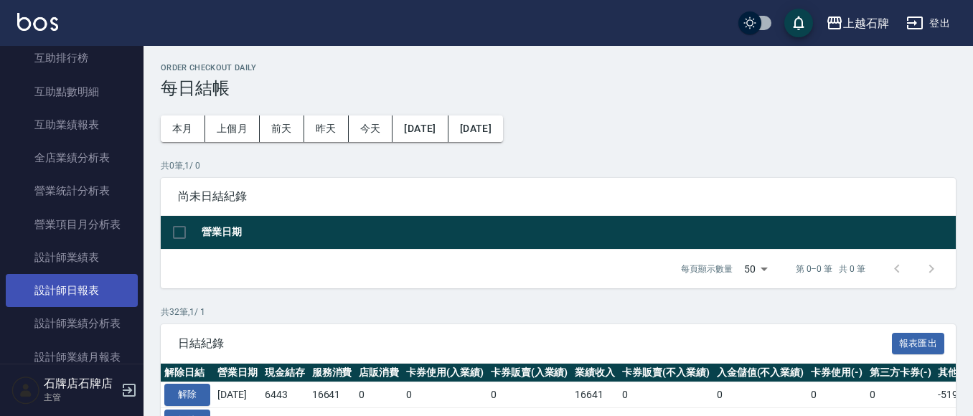
click at [99, 285] on link "設計師日報表" at bounding box center [72, 290] width 132 height 33
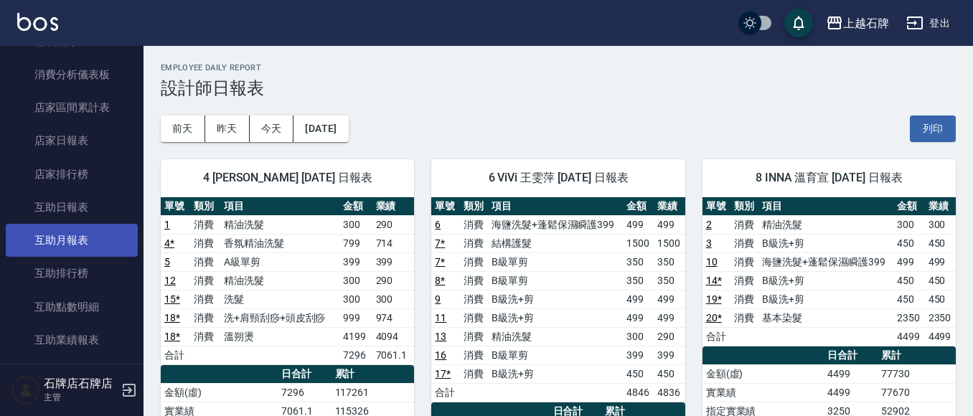
scroll to position [72, 0]
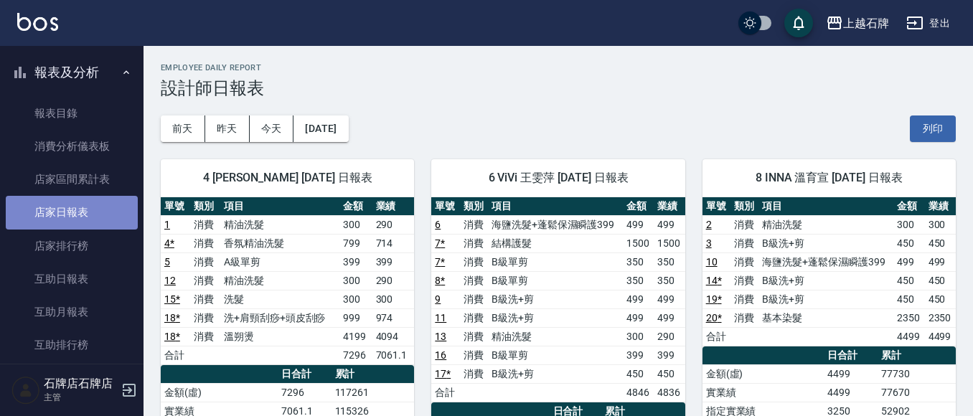
click at [84, 213] on link "店家日報表" at bounding box center [72, 212] width 132 height 33
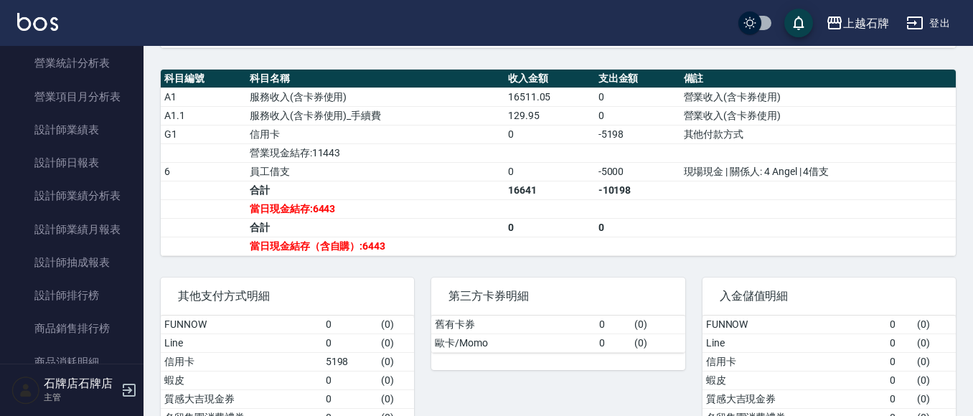
scroll to position [502, 0]
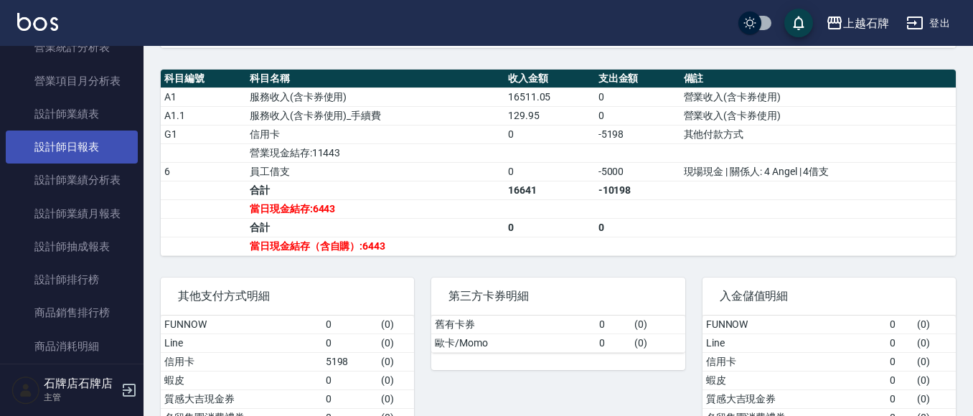
click at [85, 146] on link "設計師日報表" at bounding box center [72, 147] width 132 height 33
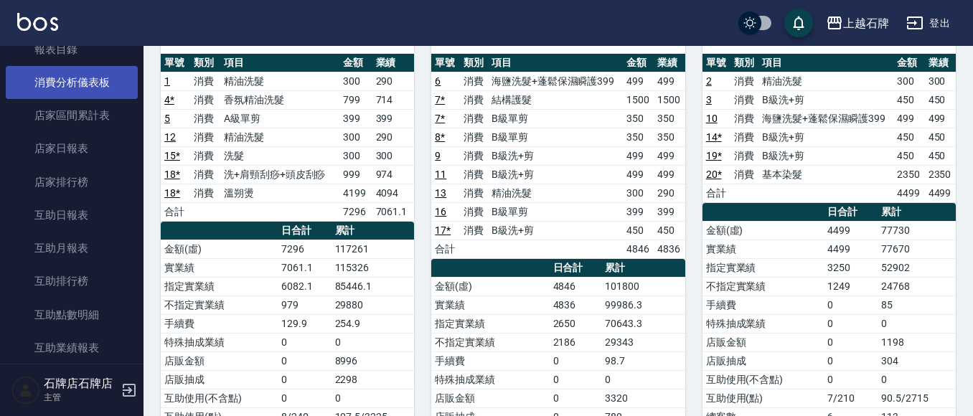
scroll to position [144, 0]
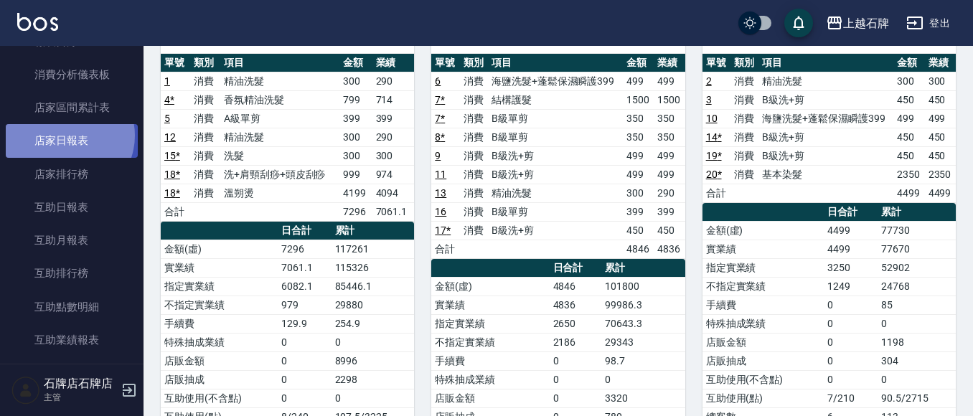
click at [65, 136] on link "店家日報表" at bounding box center [72, 140] width 132 height 33
